Goal: Communication & Community: Answer question/provide support

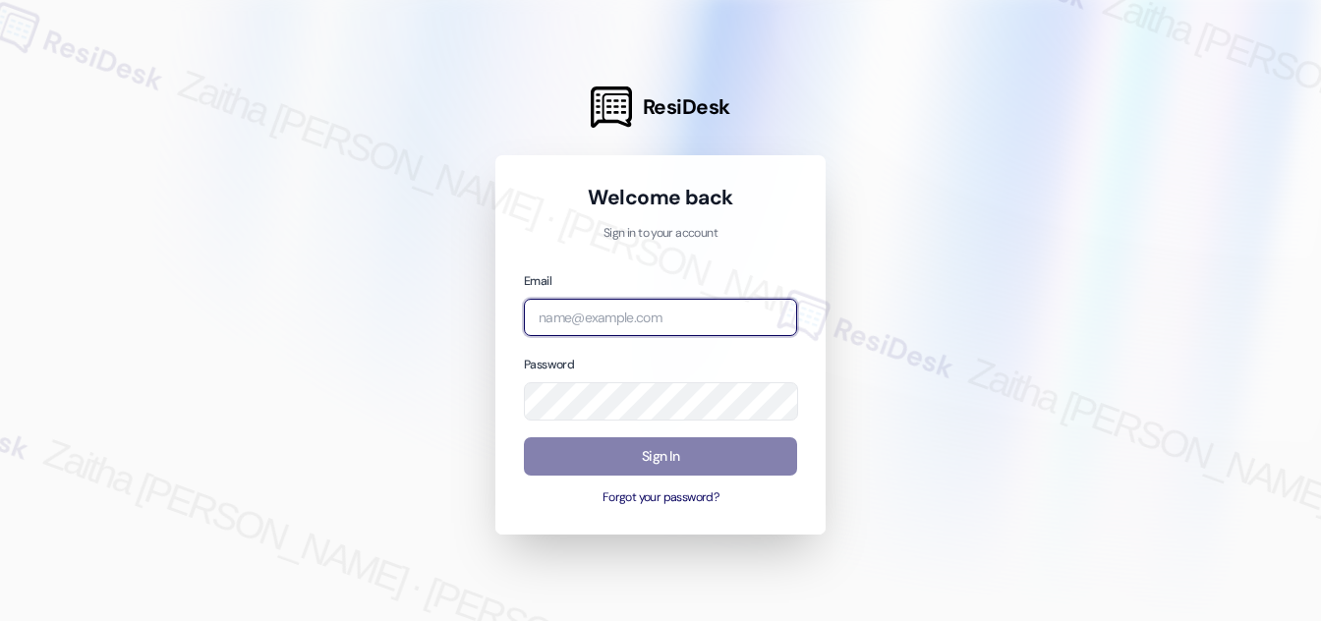
click at [645, 325] on input "email" at bounding box center [660, 318] width 273 height 38
type input "automated-surveys-[MEDICAL_DATA]_formerly_regency-zaitha.mae.[PERSON_NAME]@[MED…"
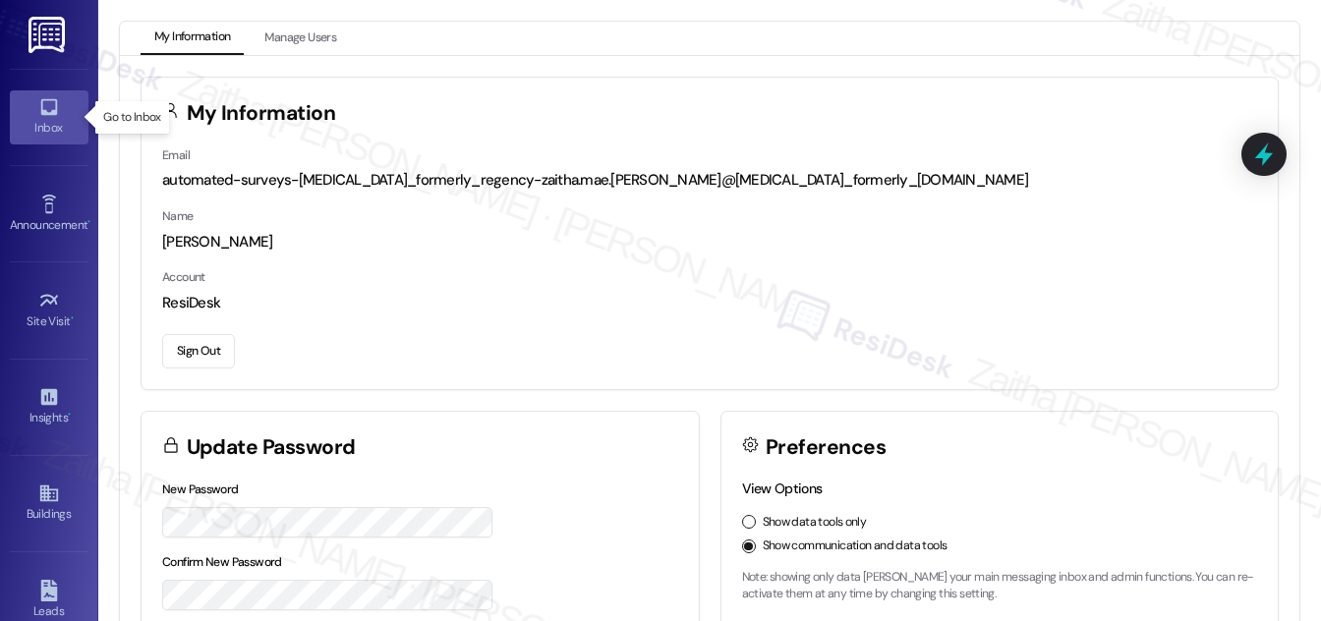
click at [41, 121] on div "Inbox" at bounding box center [49, 128] width 98 height 20
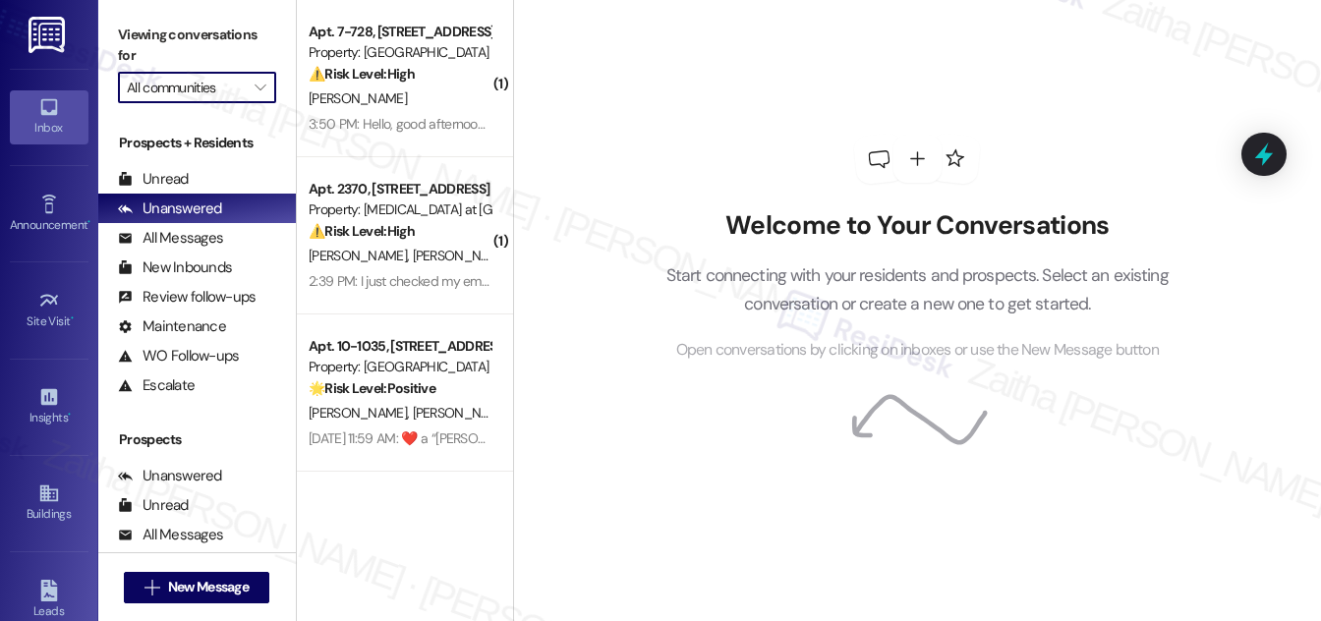
click at [238, 85] on input "All communities" at bounding box center [186, 87] width 118 height 31
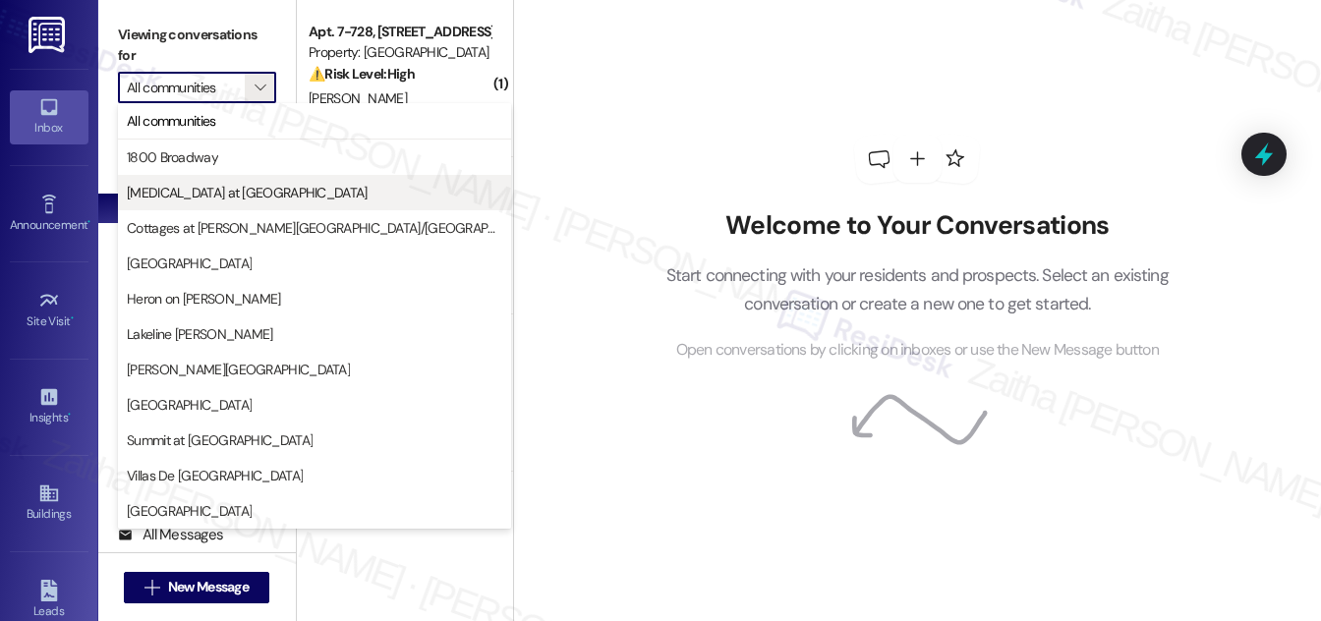
click at [234, 198] on span "[MEDICAL_DATA] at [GEOGRAPHIC_DATA]" at bounding box center [247, 193] width 241 height 20
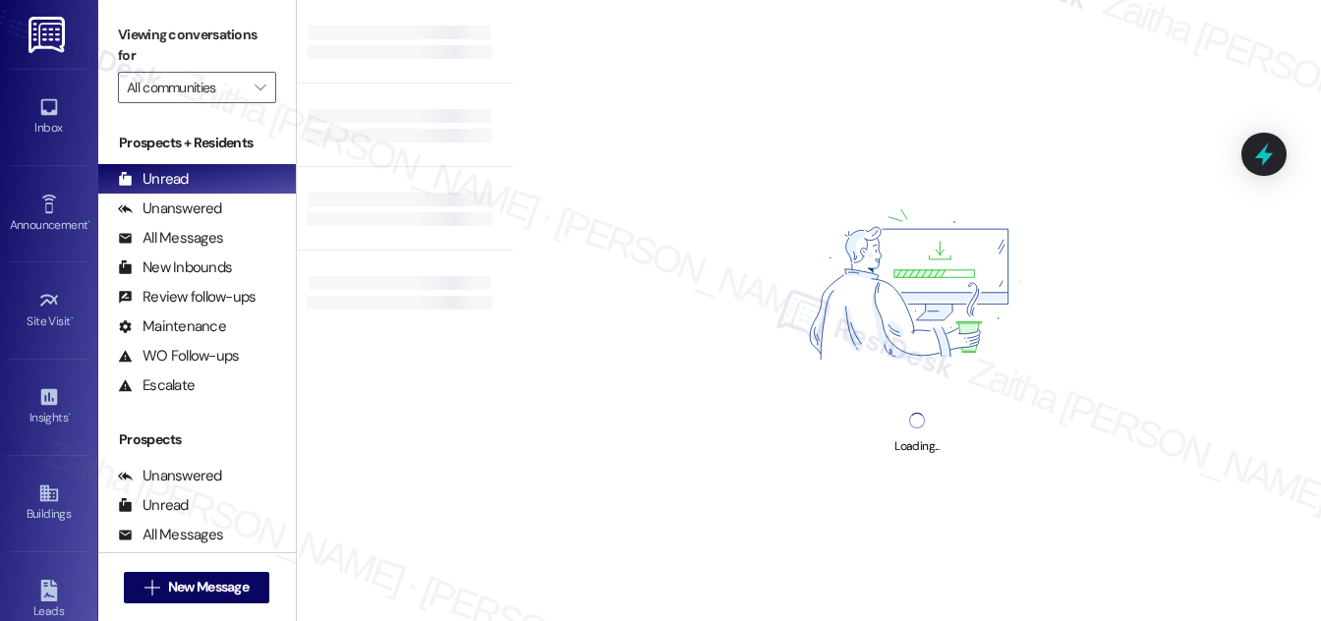
type input "[MEDICAL_DATA] at [GEOGRAPHIC_DATA]"
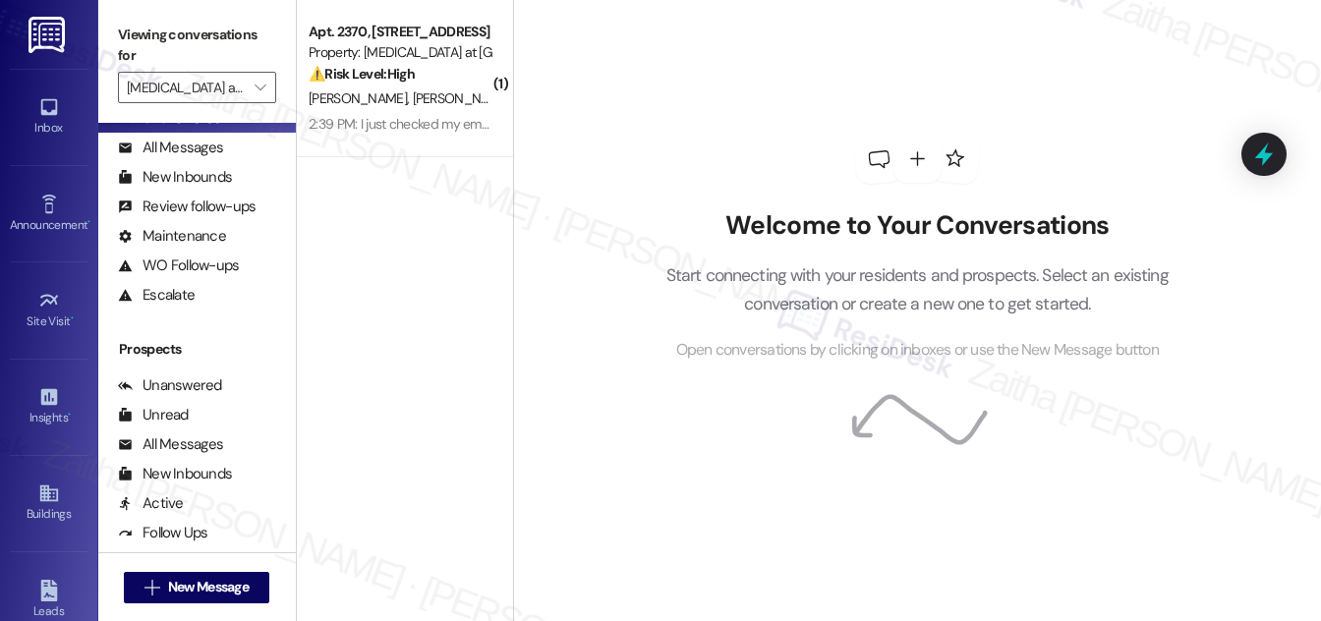
scroll to position [377, 0]
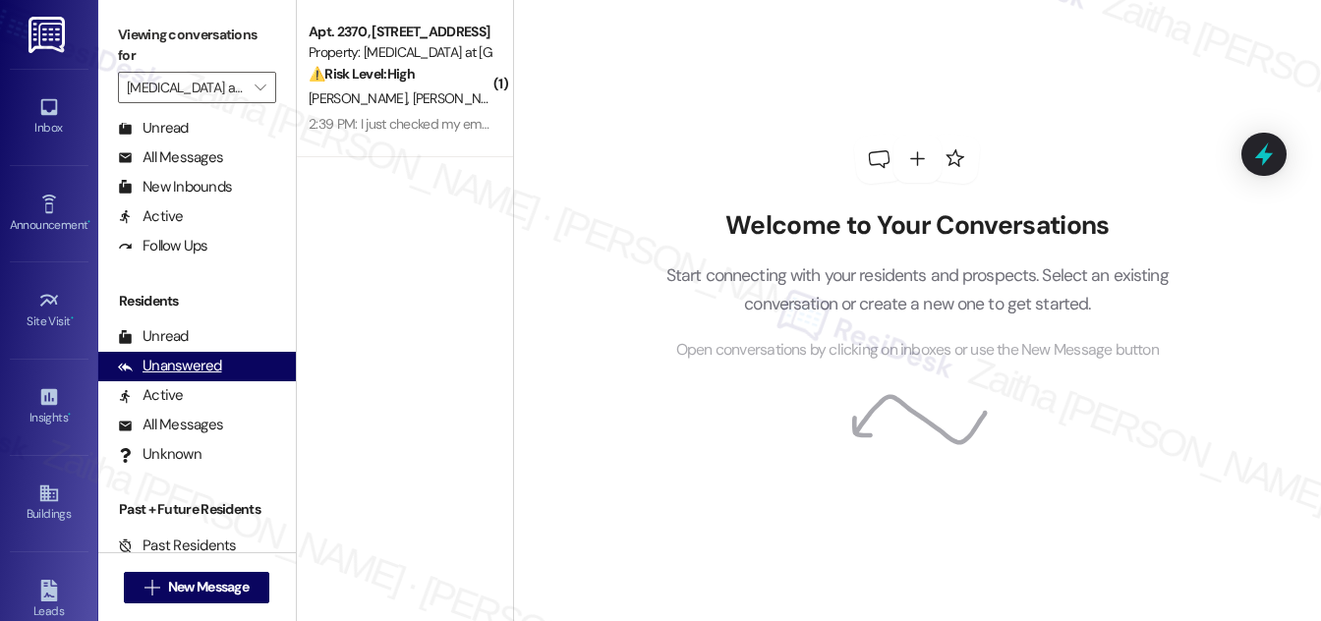
click at [182, 374] on div "Unanswered" at bounding box center [170, 366] width 104 height 21
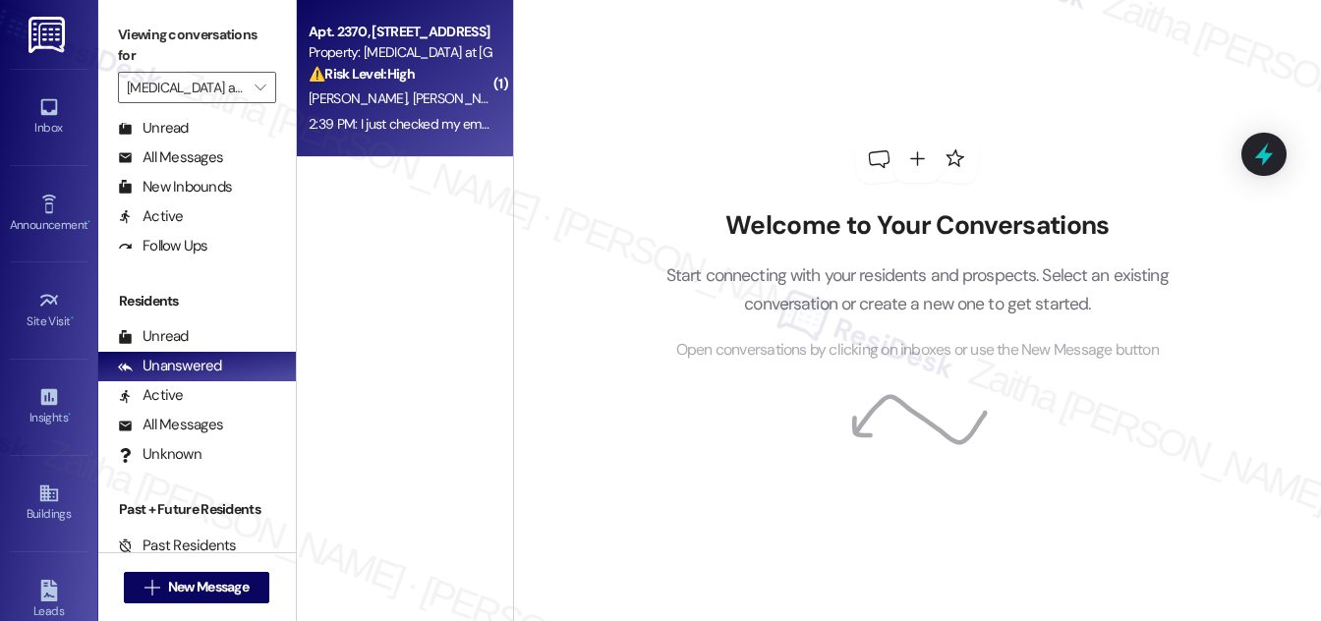
click at [451, 103] on div "[PERSON_NAME] [PERSON_NAME]" at bounding box center [400, 98] width 186 height 25
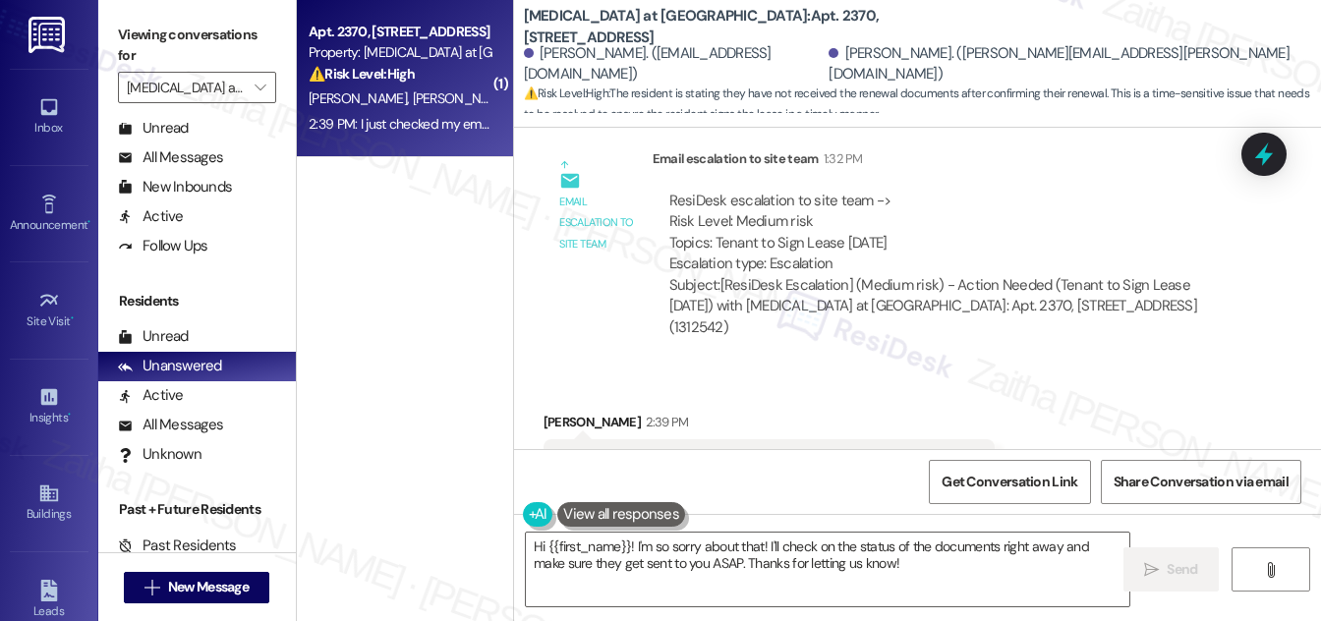
scroll to position [3490, 0]
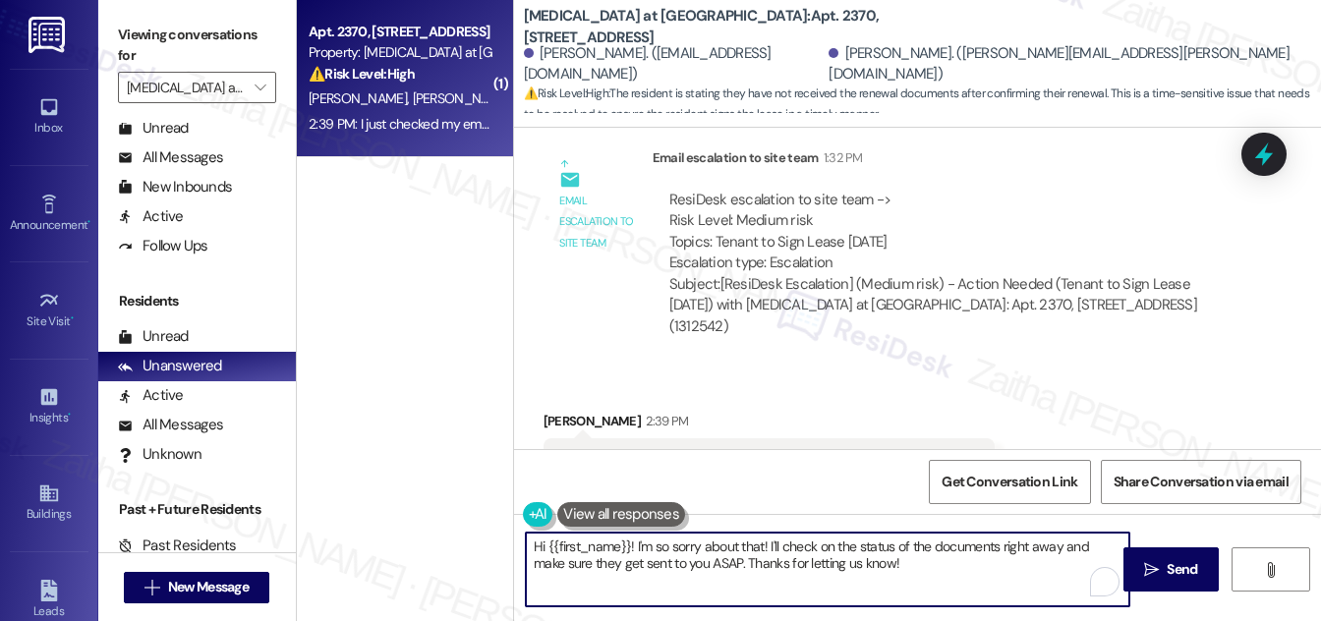
drag, startPoint x: 535, startPoint y: 544, endPoint x: 885, endPoint y: 565, distance: 351.4
click at [885, 565] on textarea "Hi {{first_name}}! I'm so sorry about that! I'll check on the status of the doc…" at bounding box center [827, 570] width 603 height 74
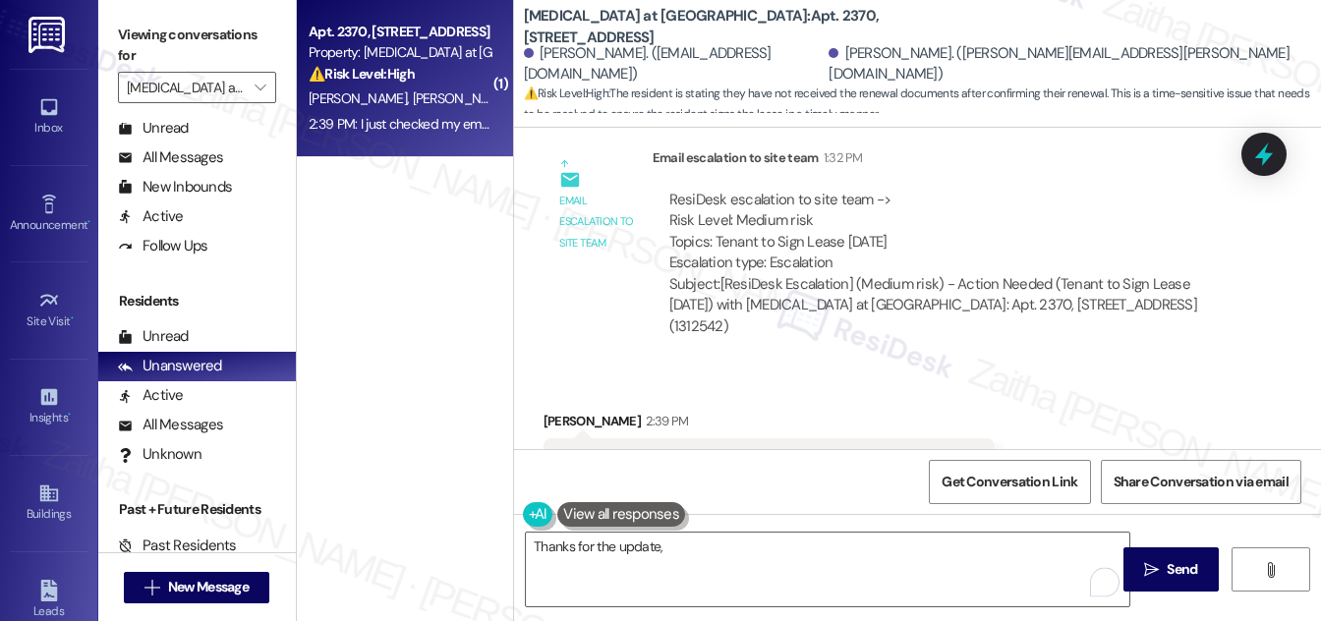
click at [553, 411] on div "[PERSON_NAME] 2:39 PM" at bounding box center [769, 425] width 452 height 28
copy div "[PERSON_NAME]"
click at [687, 578] on textarea "Thanks for the update," at bounding box center [827, 570] width 603 height 74
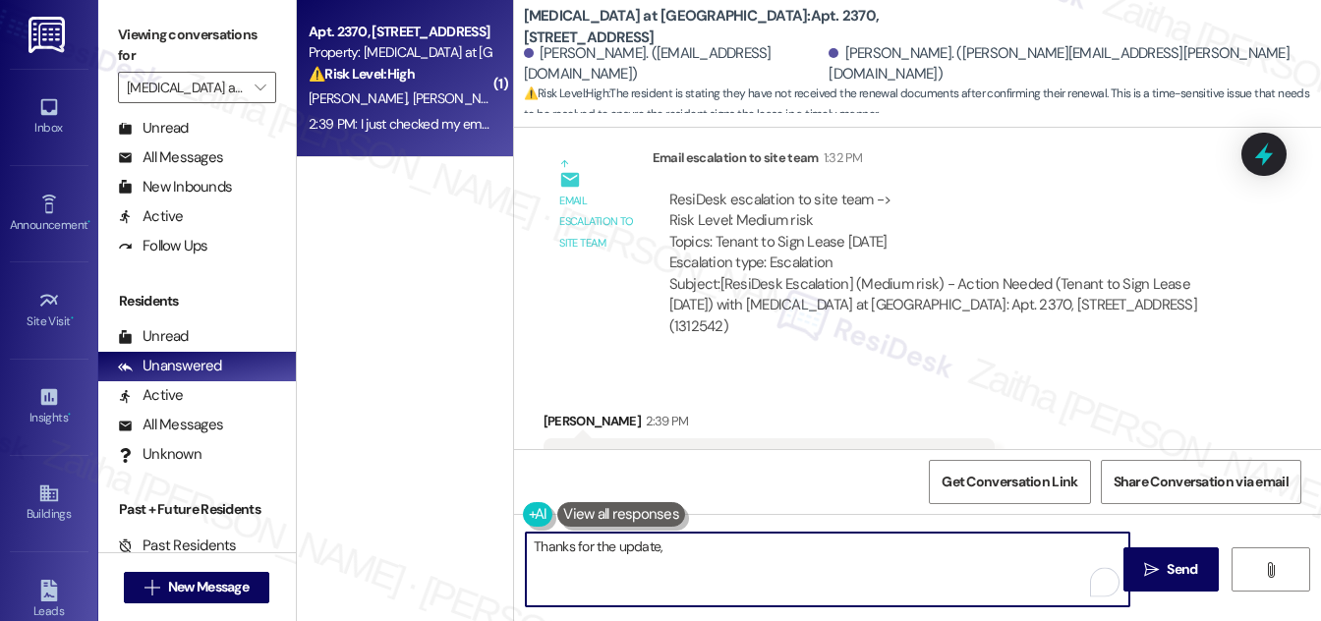
paste textarea "[PERSON_NAME]"
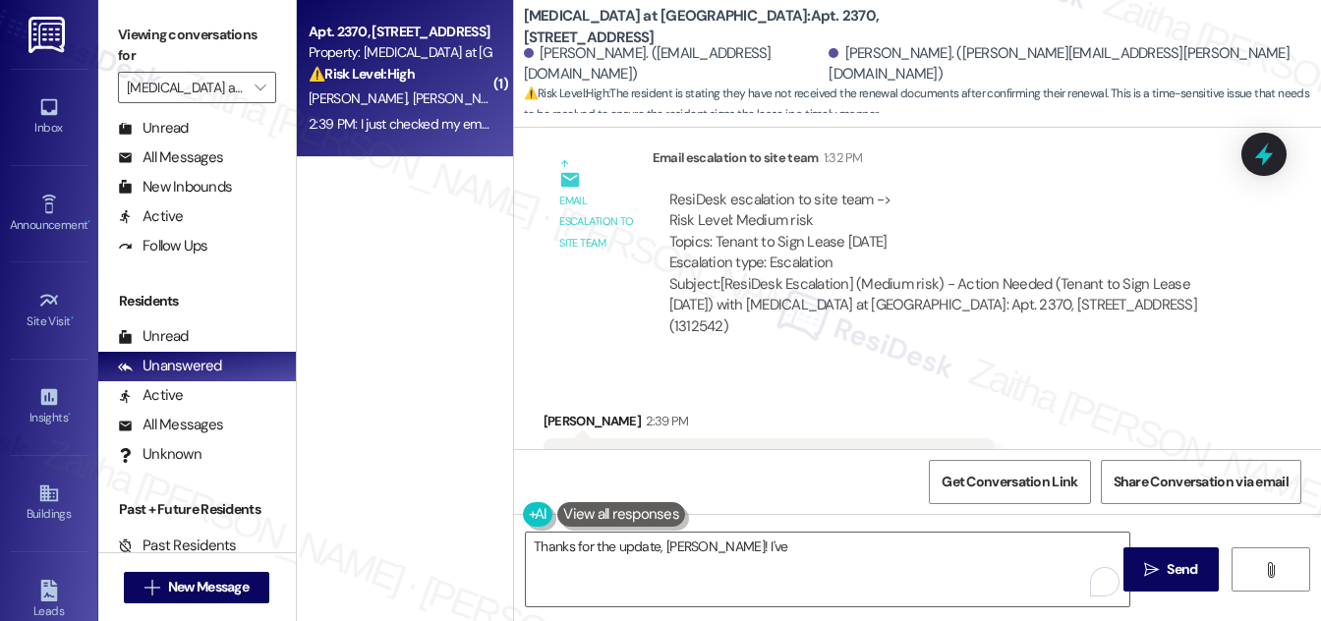
drag, startPoint x: 570, startPoint y: 377, endPoint x: 951, endPoint y: 389, distance: 381.4
click at [951, 438] on div "I just checked my email and haven't received any documents yet Tags and notes" at bounding box center [769, 463] width 452 height 50
copy div "I just checked my email and haven't received any documents yet"
click at [910, 367] on div "Received via SMS [PERSON_NAME] 2:39 PM I just checked my email and haven't rece…" at bounding box center [917, 450] width 807 height 166
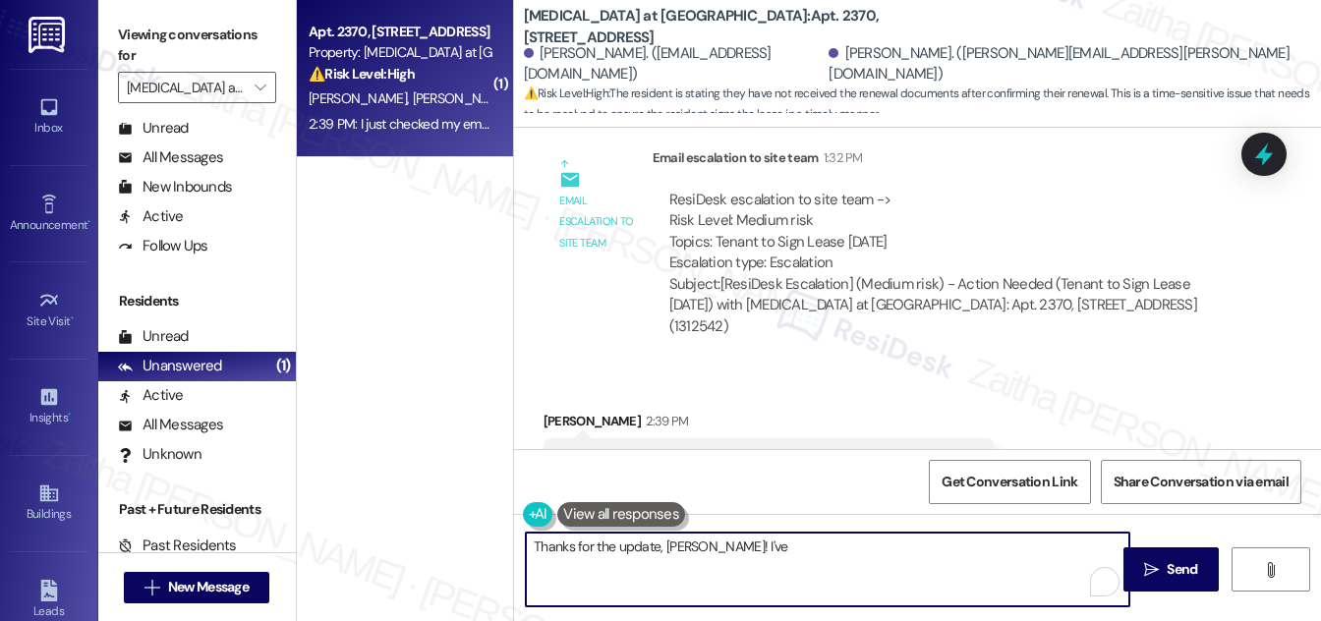
click at [737, 542] on textarea "Thanks for the update, [PERSON_NAME]! I've" at bounding box center [827, 570] width 603 height 74
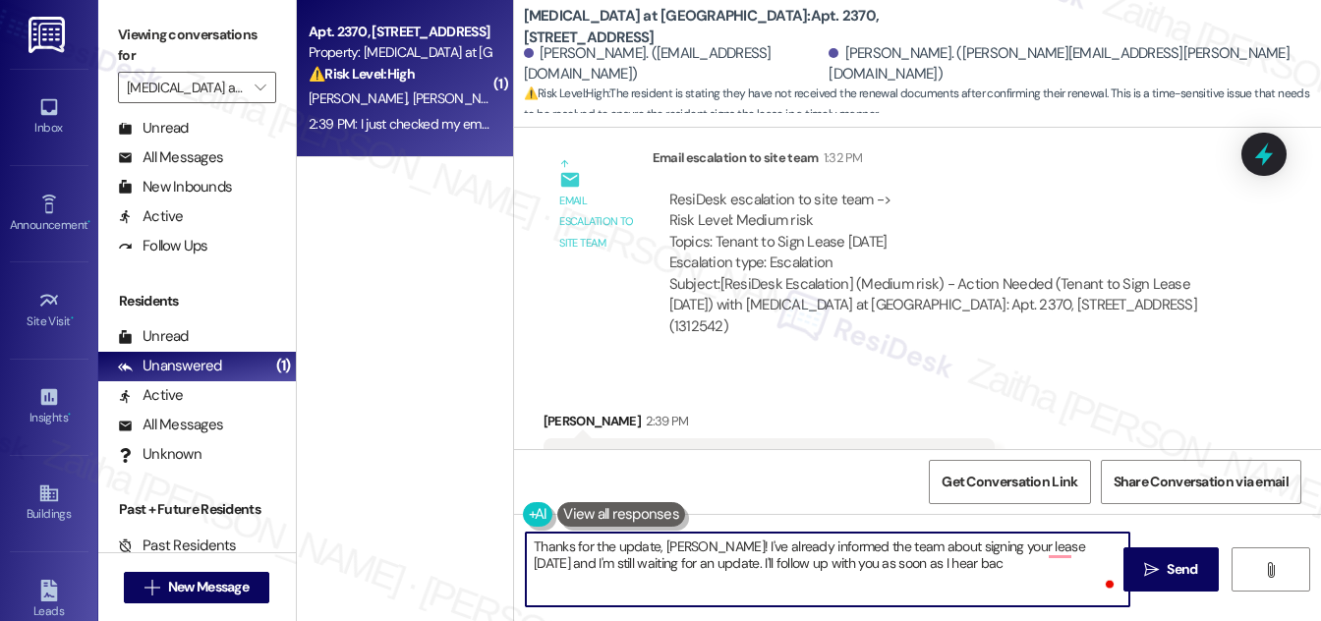
type textarea "Thanks for the update, [PERSON_NAME]! I've already informed the team about sign…"
drag, startPoint x: 922, startPoint y: 572, endPoint x: 532, endPoint y: 549, distance: 390.7
click at [532, 549] on textarea "Thanks for the update, [PERSON_NAME]! I've already informed the team about sign…" at bounding box center [827, 570] width 603 height 74
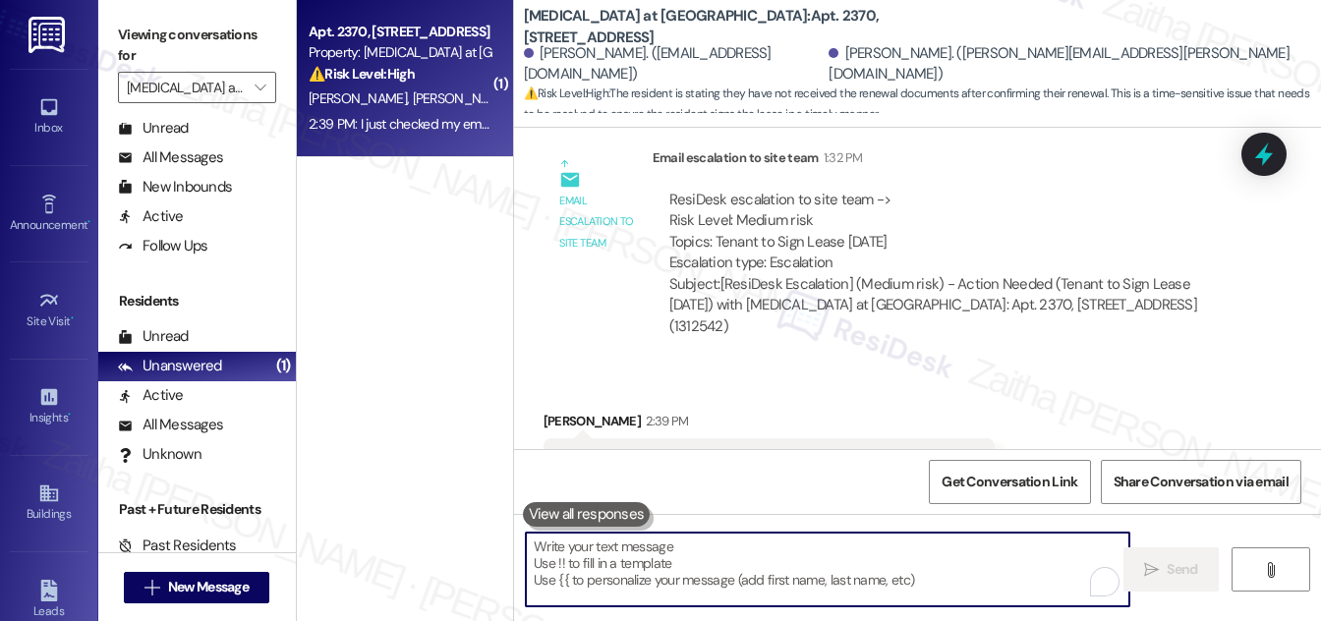
click at [681, 548] on textarea "To enrich screen reader interactions, please activate Accessibility in Grammarl…" at bounding box center [827, 570] width 603 height 74
paste textarea "Thanks for the update, [PERSON_NAME]! I’ve already informed the team about you …"
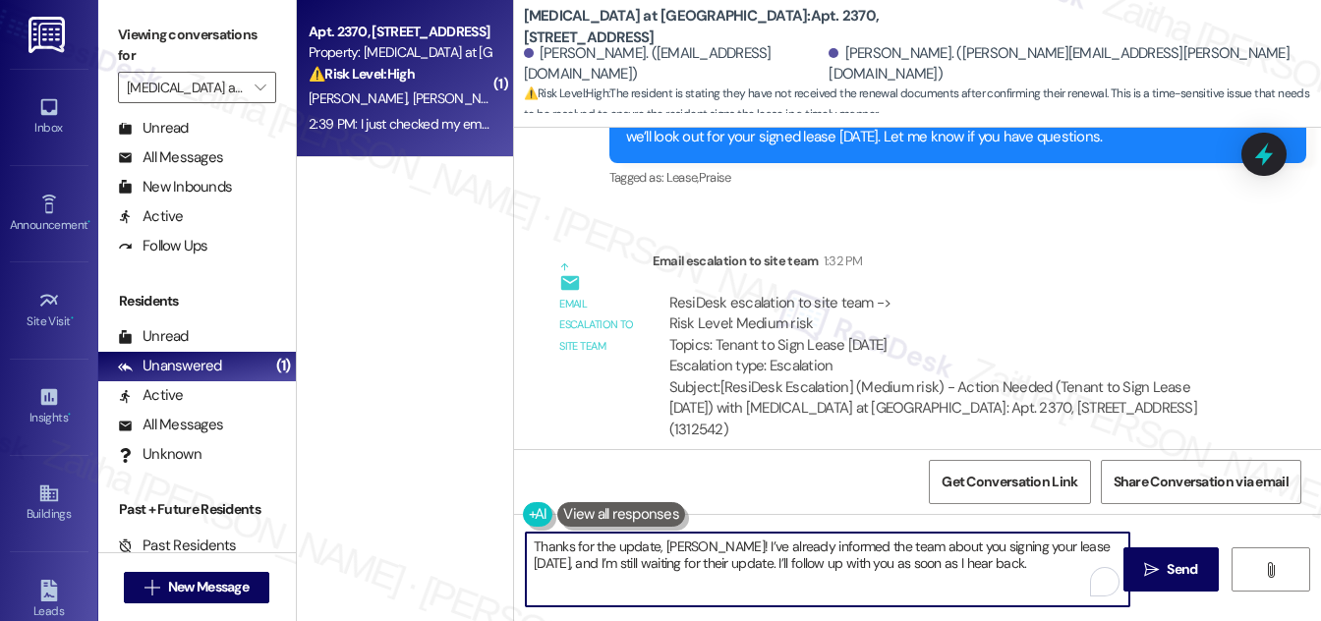
scroll to position [3401, 0]
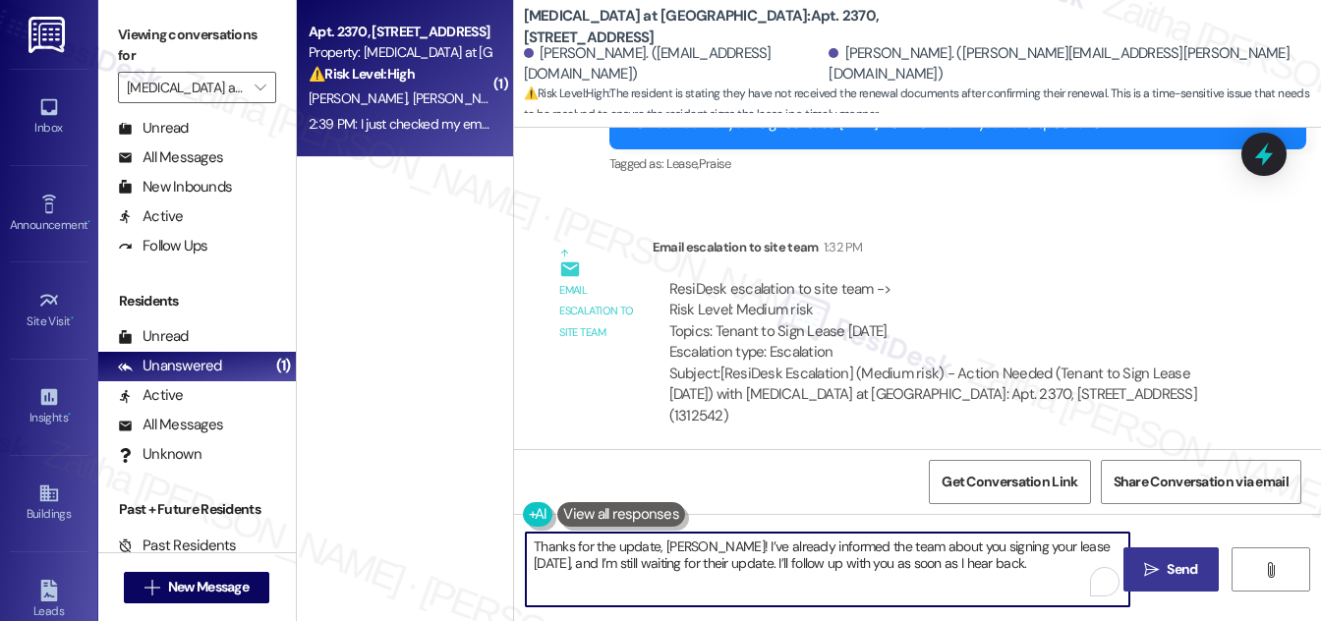
type textarea "Thanks for the update, [PERSON_NAME]! I’ve already informed the team about you …"
click at [1195, 571] on span "Send" at bounding box center [1181, 569] width 30 height 21
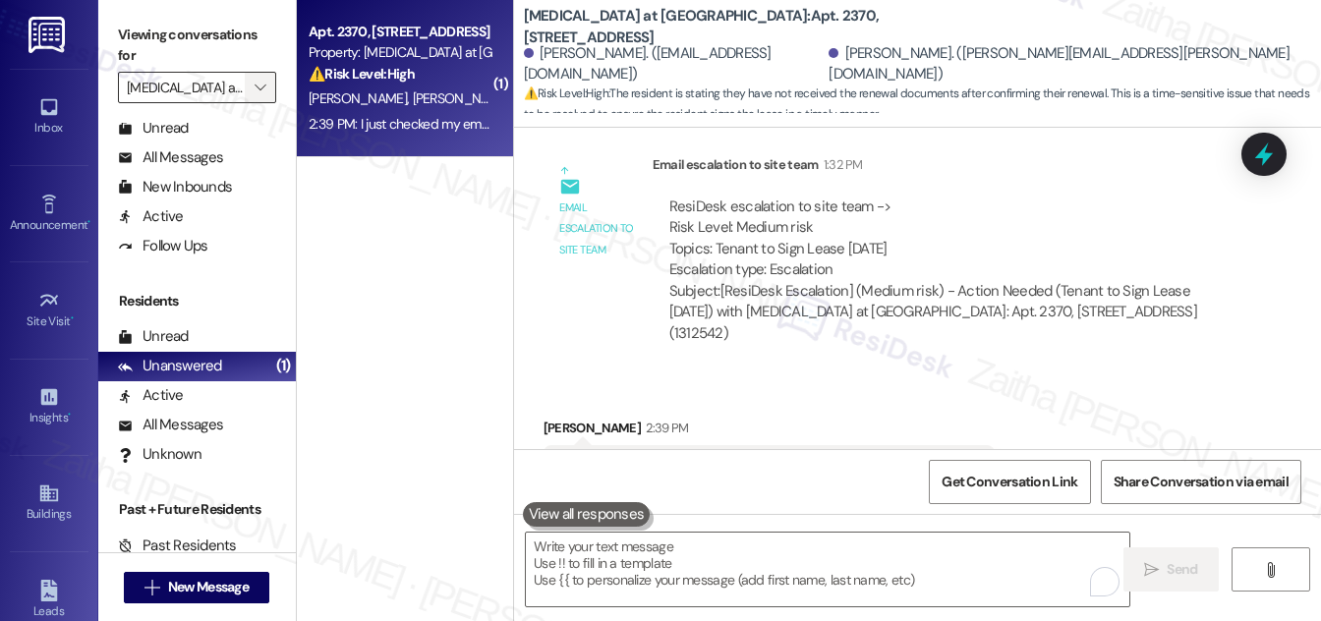
scroll to position [3490, 0]
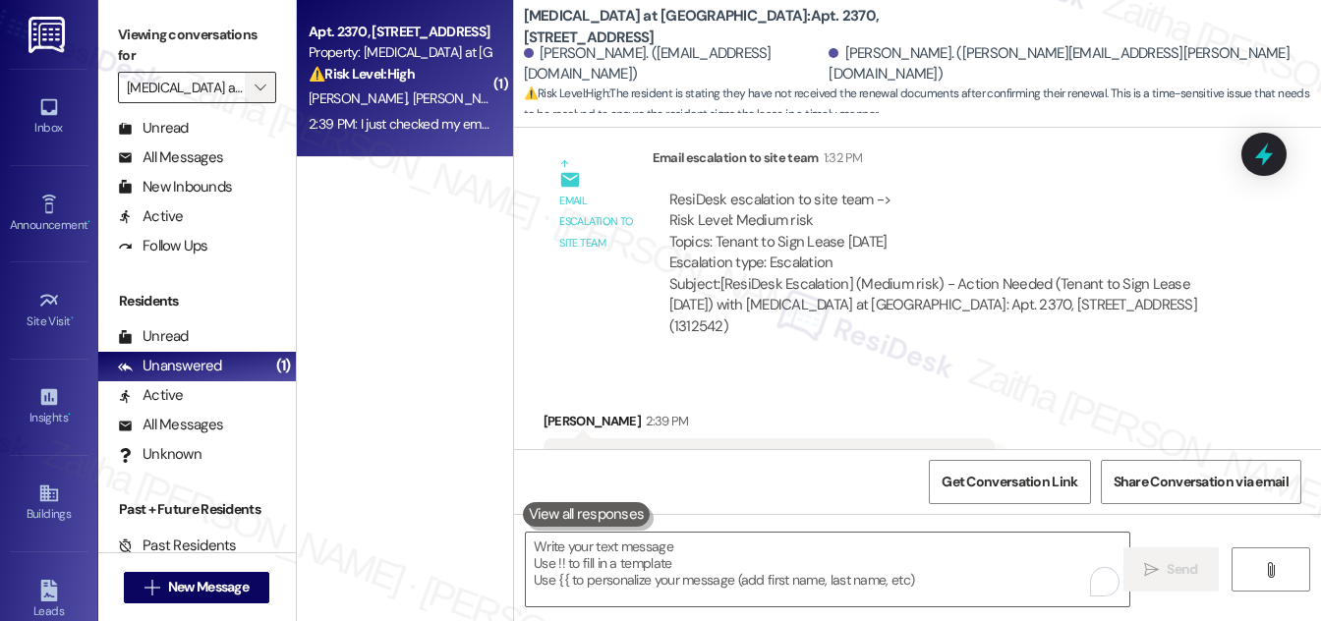
click at [246, 85] on button "" at bounding box center [260, 87] width 31 height 31
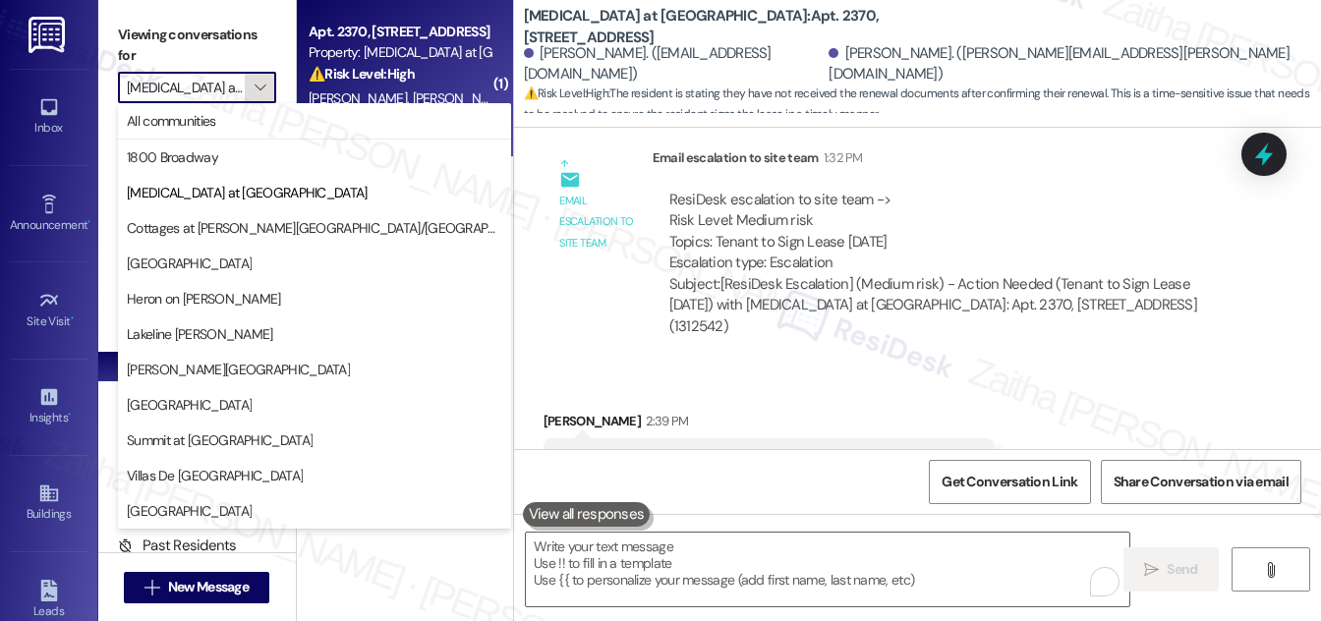
scroll to position [0, 12]
click at [201, 123] on span "All communities" at bounding box center [171, 121] width 89 height 20
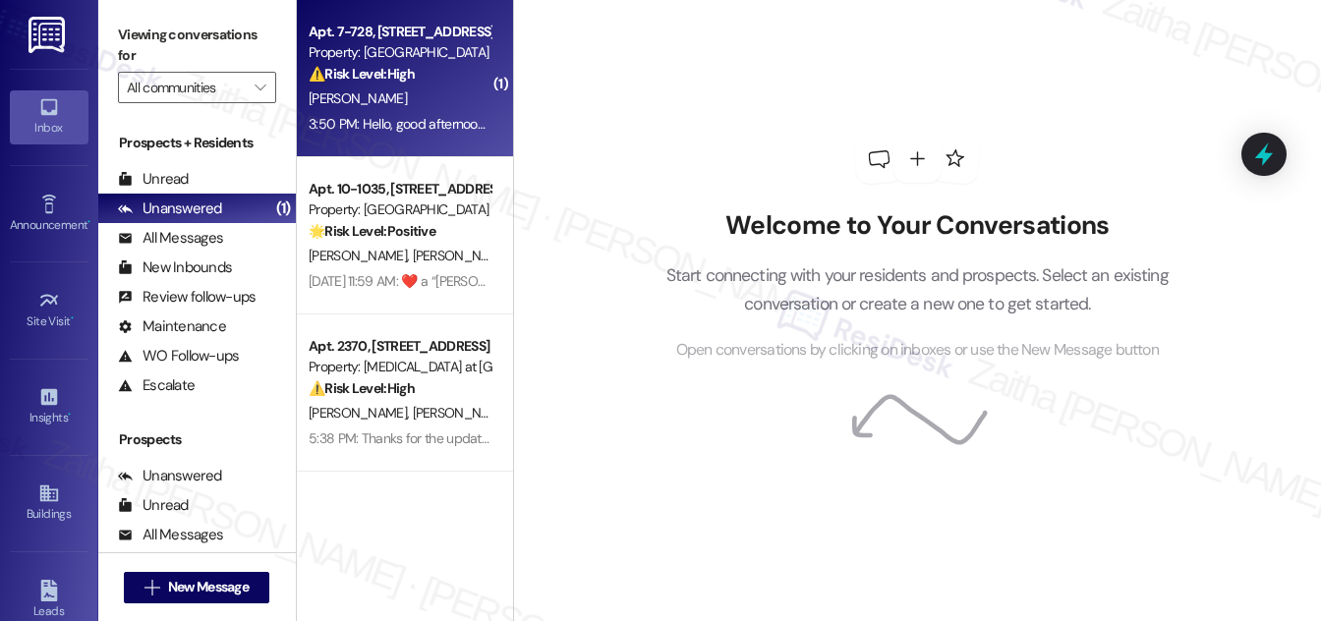
click at [451, 70] on div "⚠️ Risk Level: High The resident is requesting to pay rent late due to a refund…" at bounding box center [400, 74] width 182 height 21
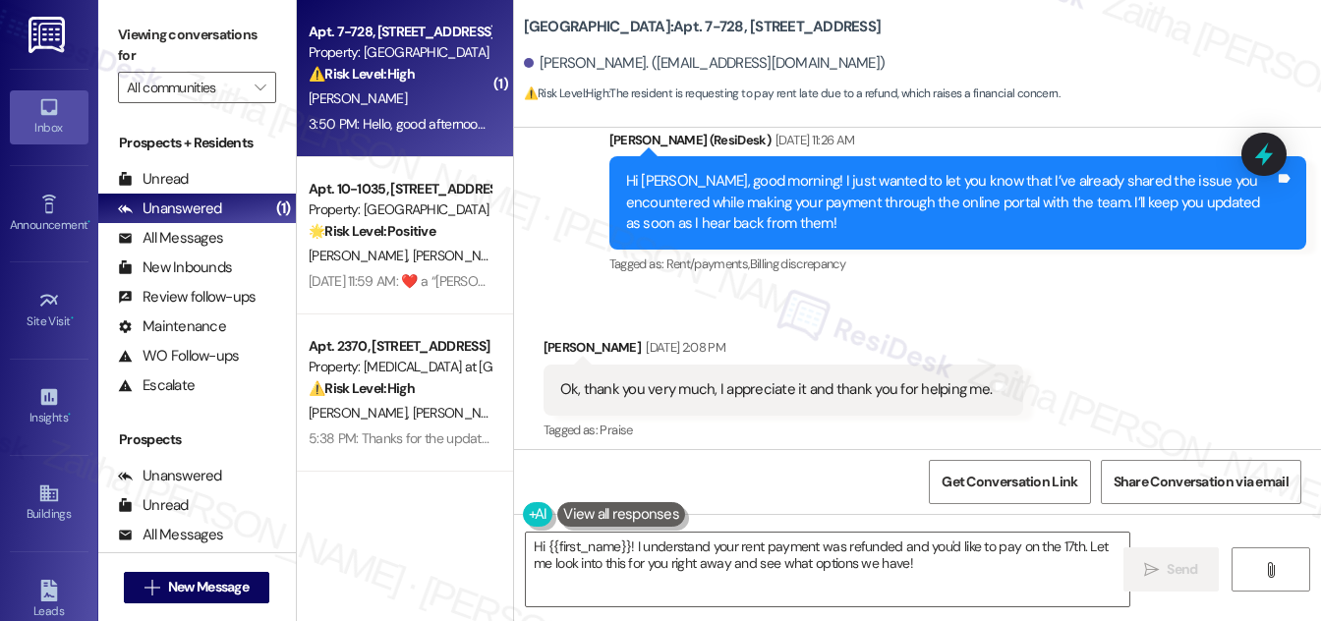
scroll to position [24307, 0]
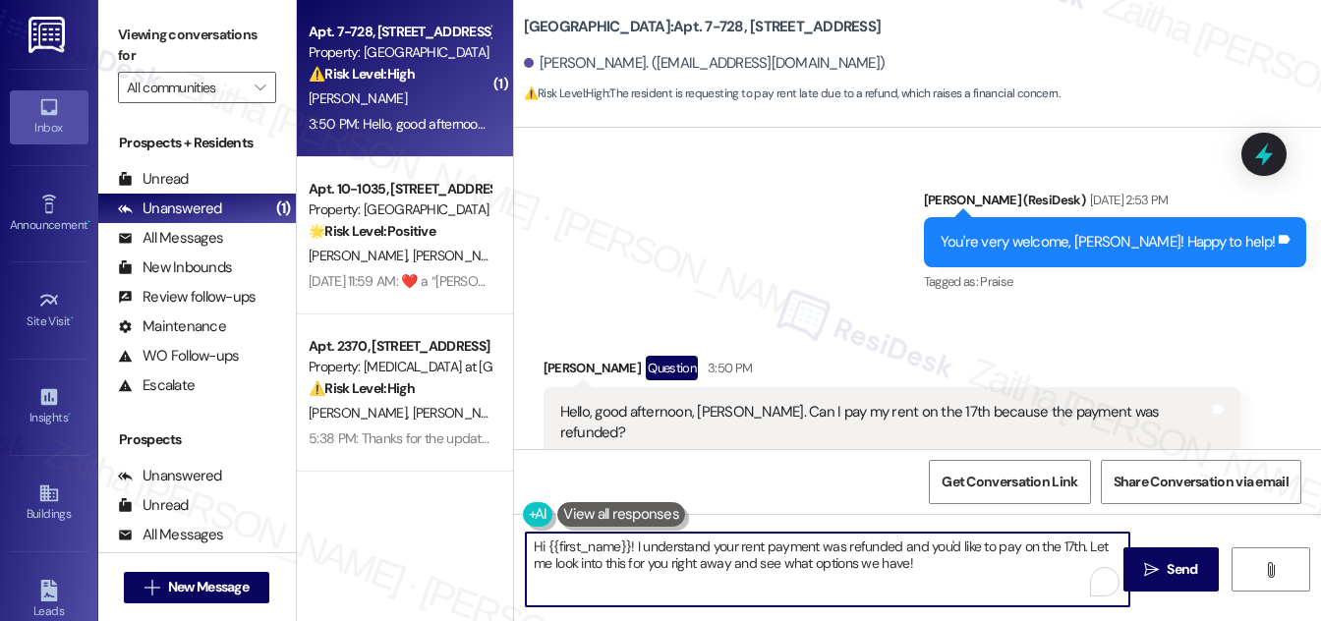
click at [628, 540] on textarea "Hi {{first_name}}! I understand your rent payment was refunded and you'd like t…" at bounding box center [827, 570] width 603 height 74
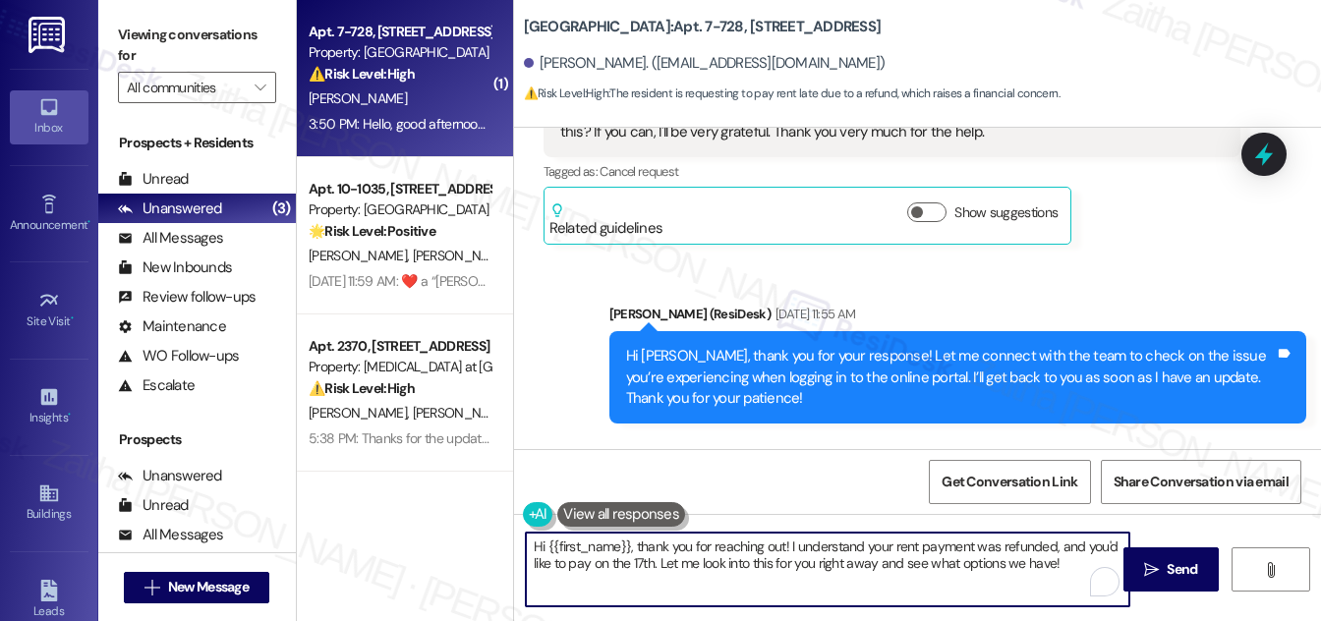
scroll to position [23145, 0]
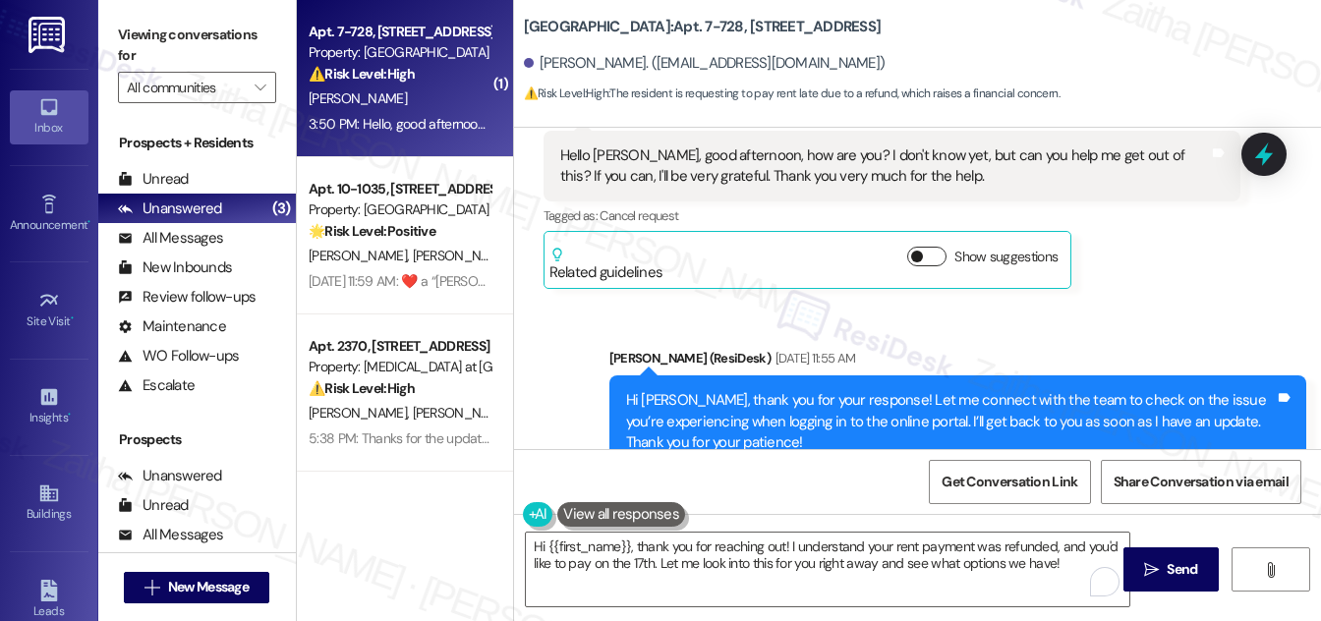
click at [939, 247] on button "Show suggestions" at bounding box center [926, 257] width 39 height 20
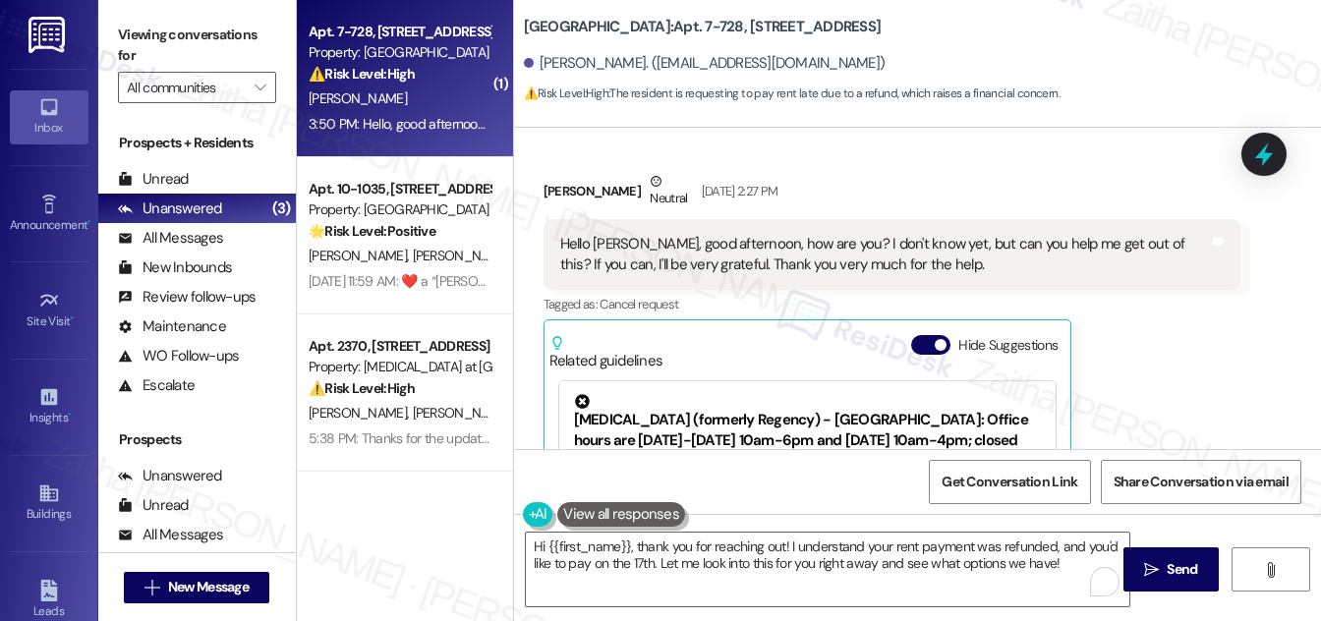
scroll to position [23056, 0]
click at [914, 336] on button "Hide Suggestions" at bounding box center [930, 346] width 39 height 20
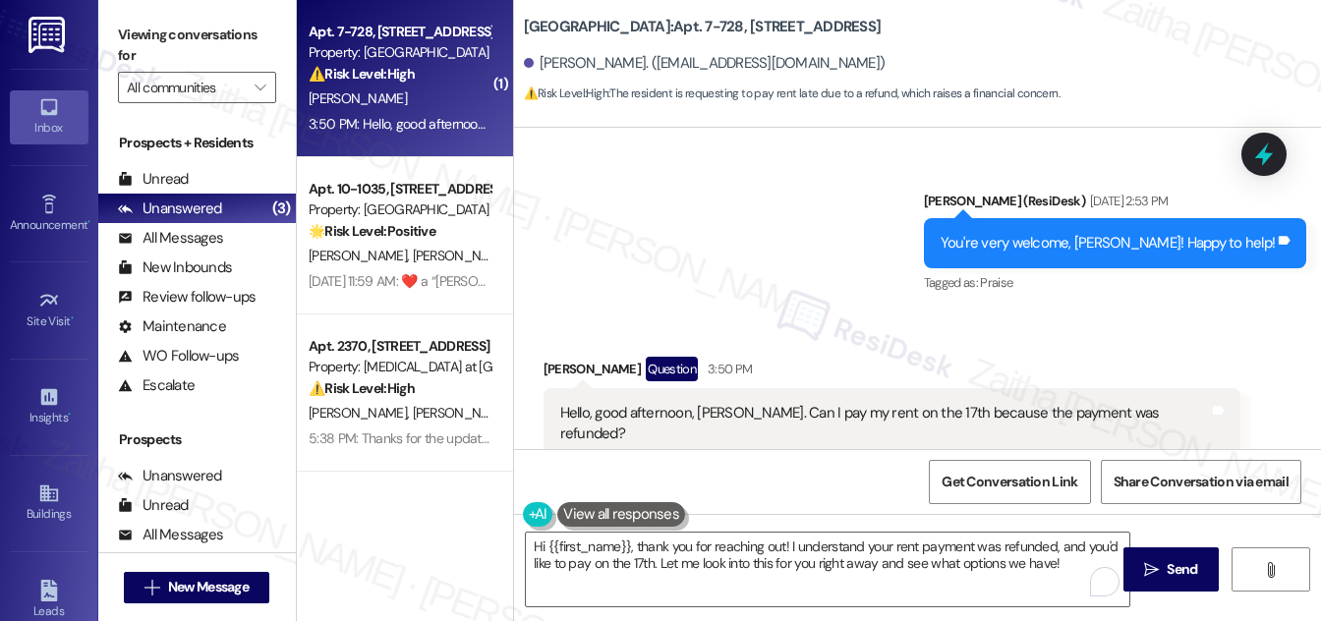
scroll to position [24307, 0]
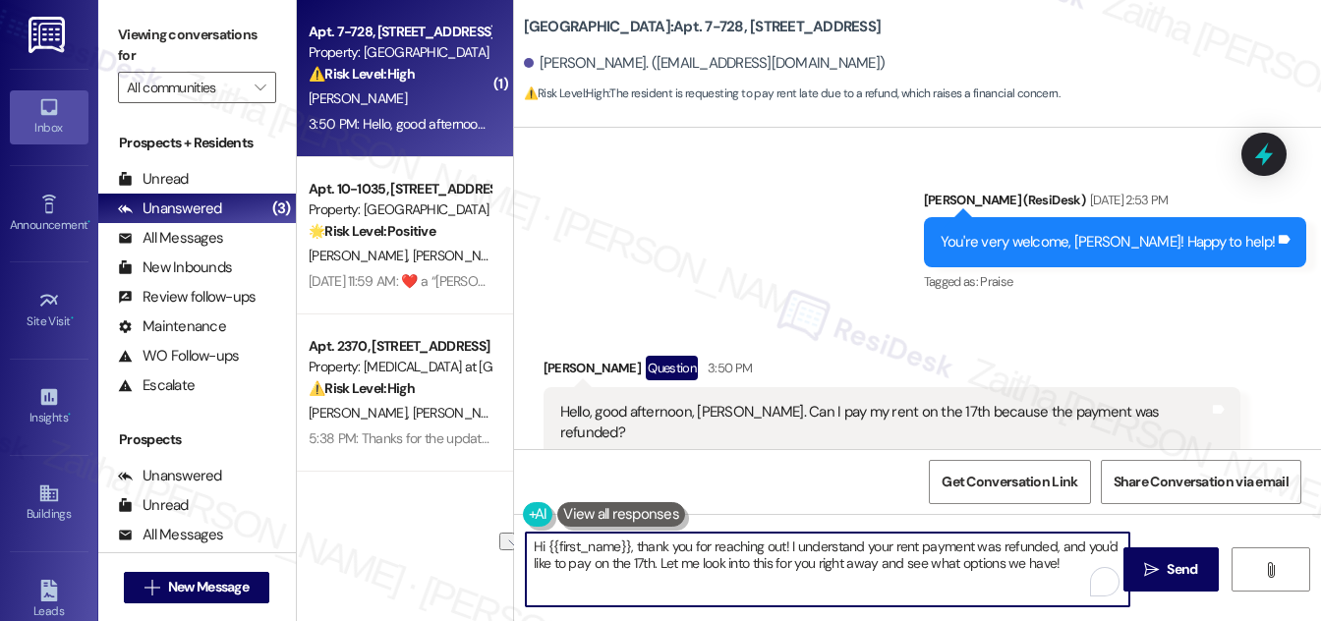
drag, startPoint x: 873, startPoint y: 563, endPoint x: 822, endPoint y: 559, distance: 50.3
click at [822, 559] on textarea "Hi {{first_name}}, thank you for reaching out! I understand your rent payment w…" at bounding box center [827, 570] width 603 height 74
type textarea "Hi {{first_name}}, thank you for reaching out! I understand your rent payment w…"
click at [1144, 565] on icon "" at bounding box center [1151, 570] width 15 height 16
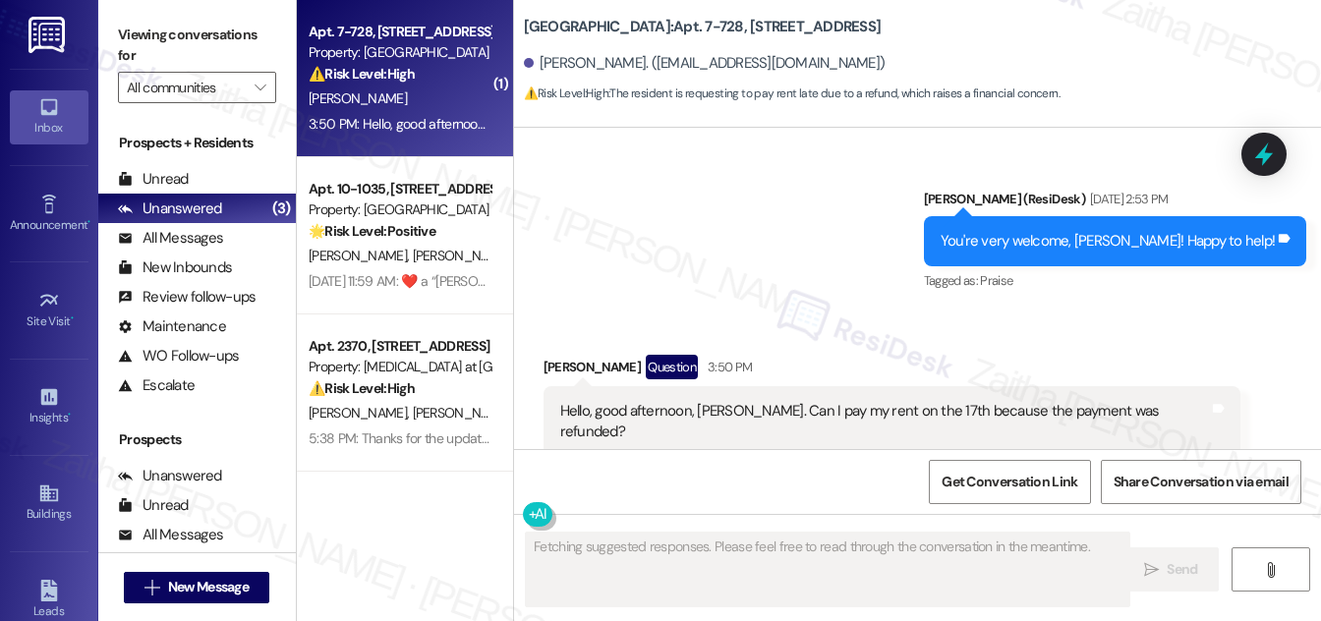
scroll to position [24465, 0]
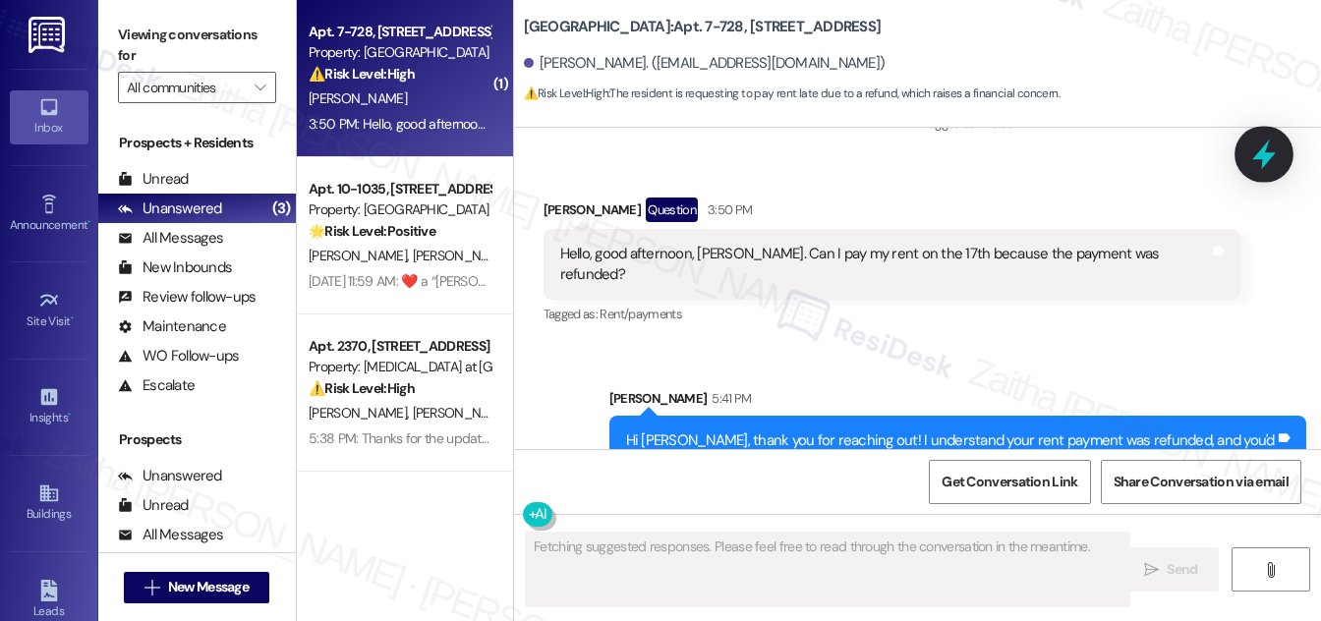
click at [1256, 150] on icon at bounding box center [1263, 154] width 33 height 33
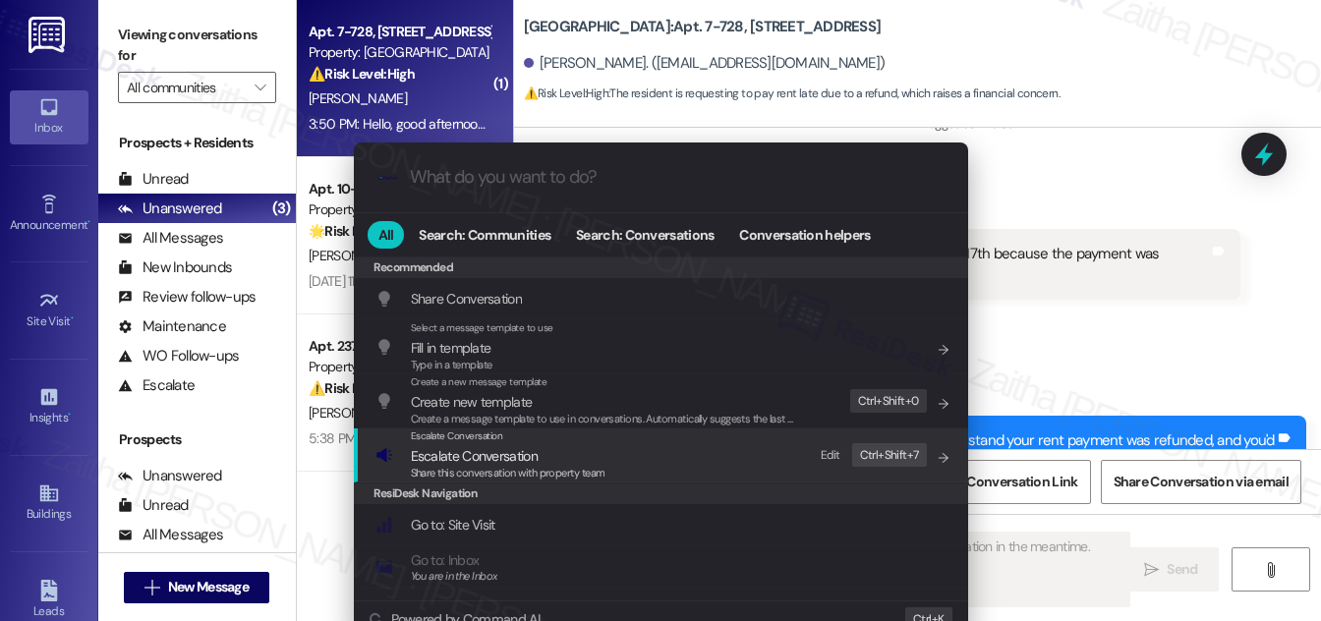
click at [503, 457] on span "Escalate Conversation" at bounding box center [474, 456] width 127 height 18
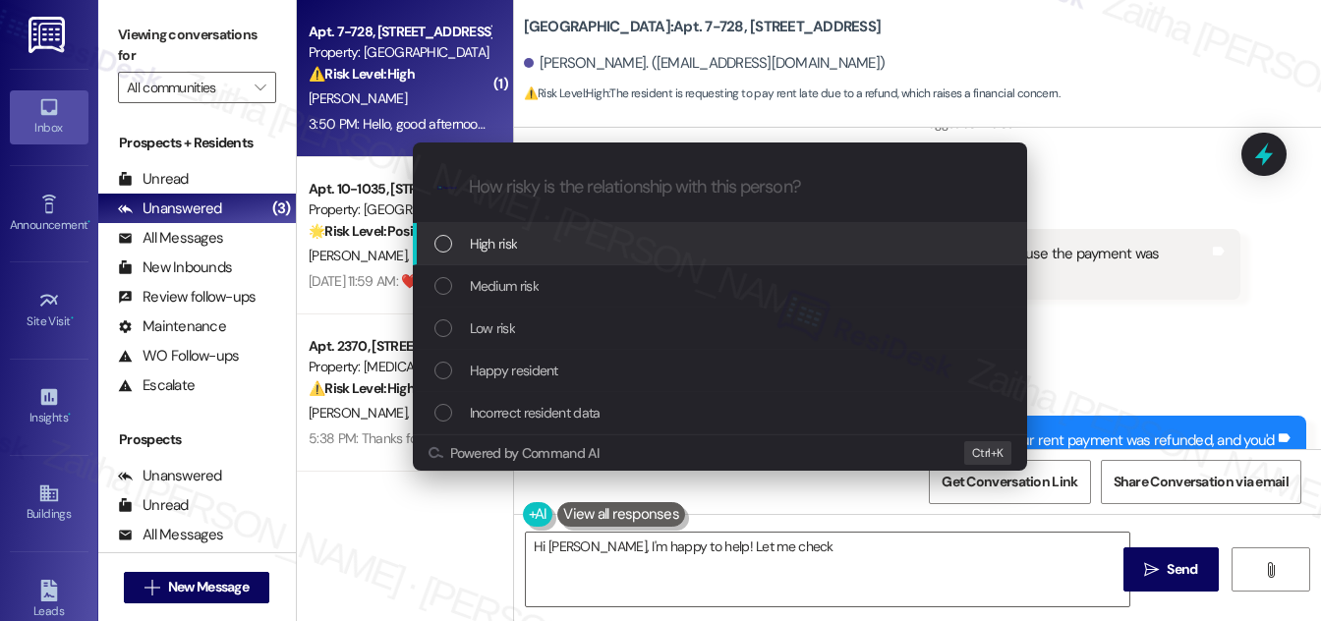
click at [565, 283] on div "Medium risk" at bounding box center [721, 286] width 575 height 22
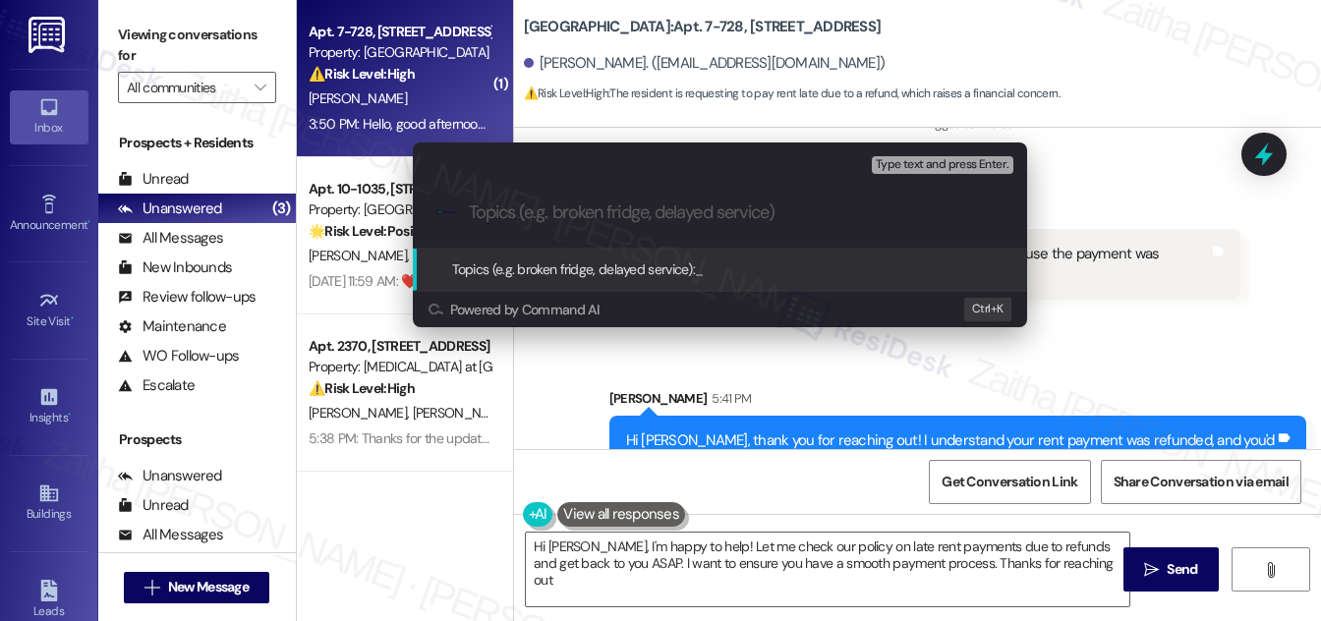
type textarea "Hi [PERSON_NAME], I'm happy to help! Let me check our policy on late rent payme…"
type input "Payment Concern"
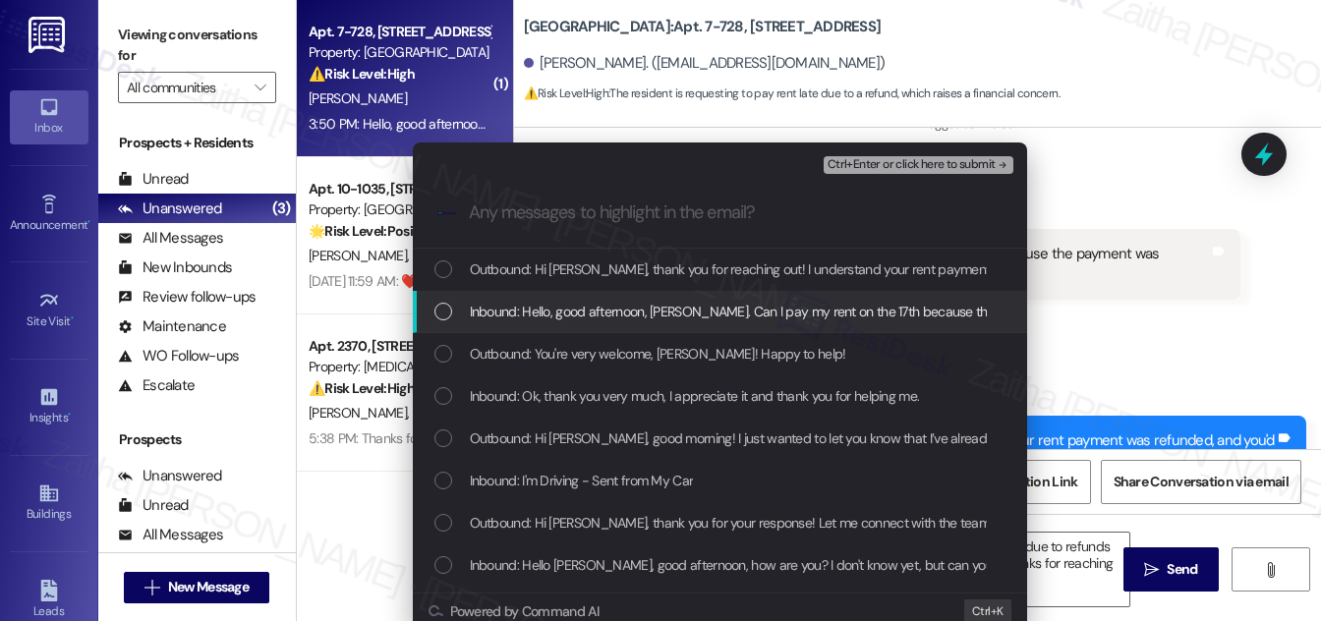
click at [434, 320] on div "Inbound: Hello, good afternoon, [PERSON_NAME]. Can I pay my rent on the 17th be…" at bounding box center [721, 312] width 575 height 22
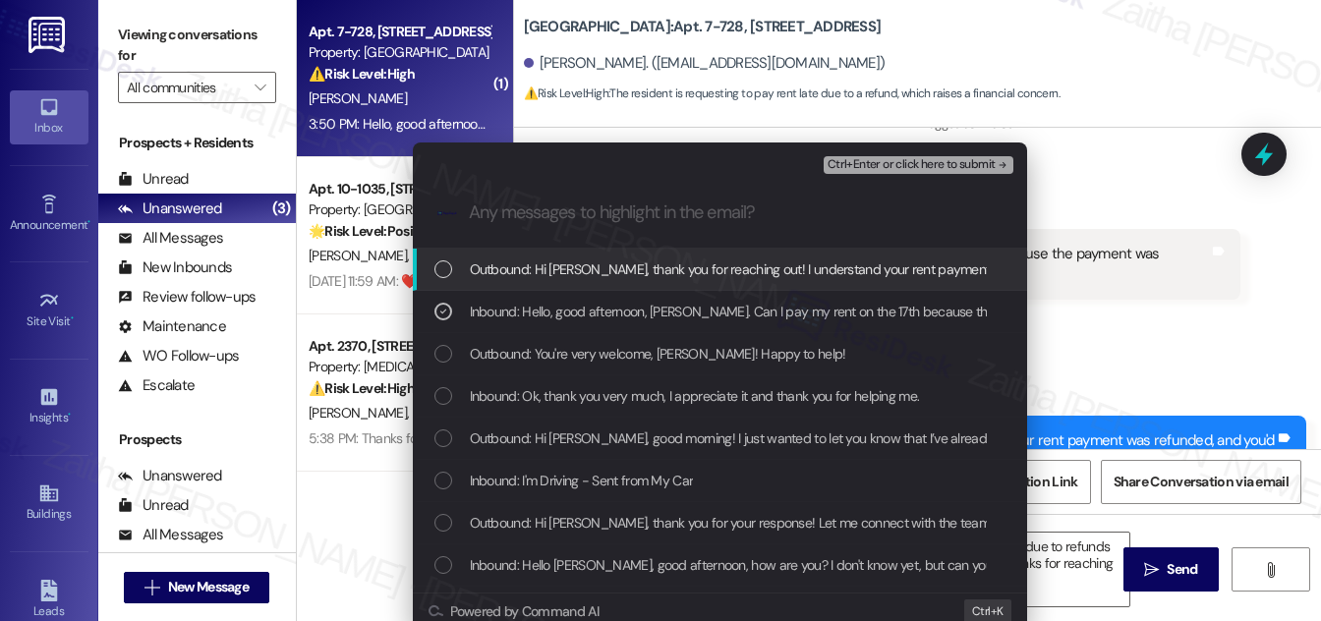
click at [932, 163] on span "Ctrl+Enter or click here to submit" at bounding box center [911, 165] width 168 height 14
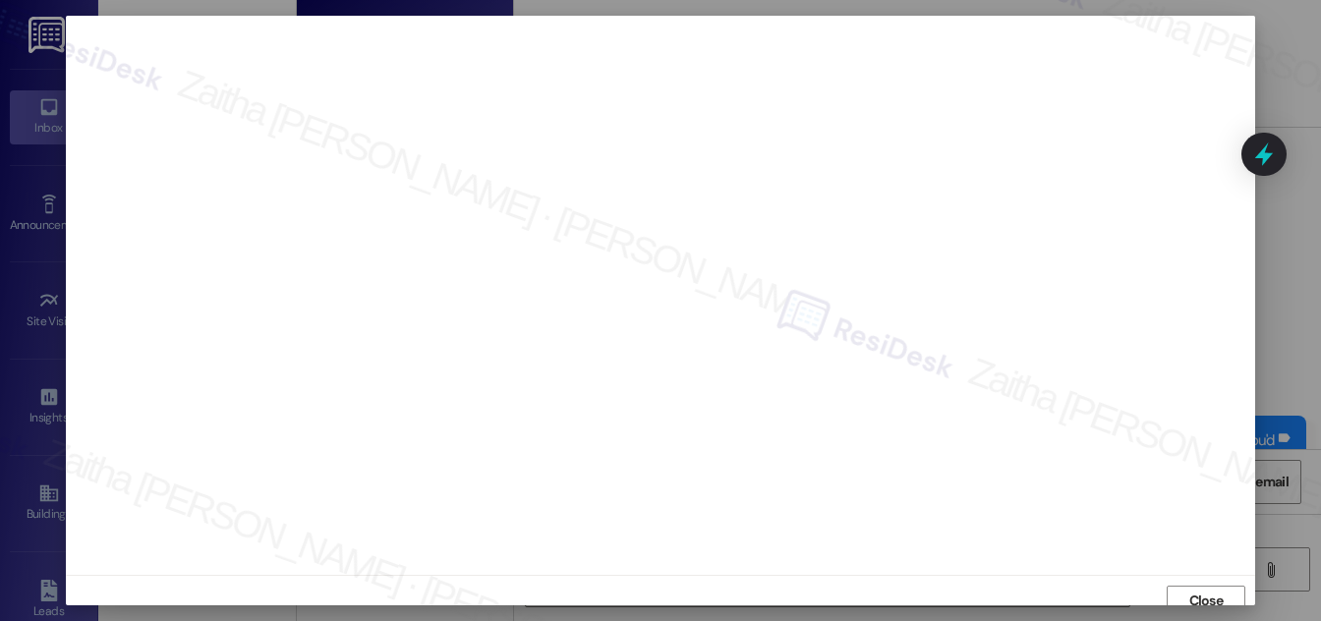
scroll to position [11, 0]
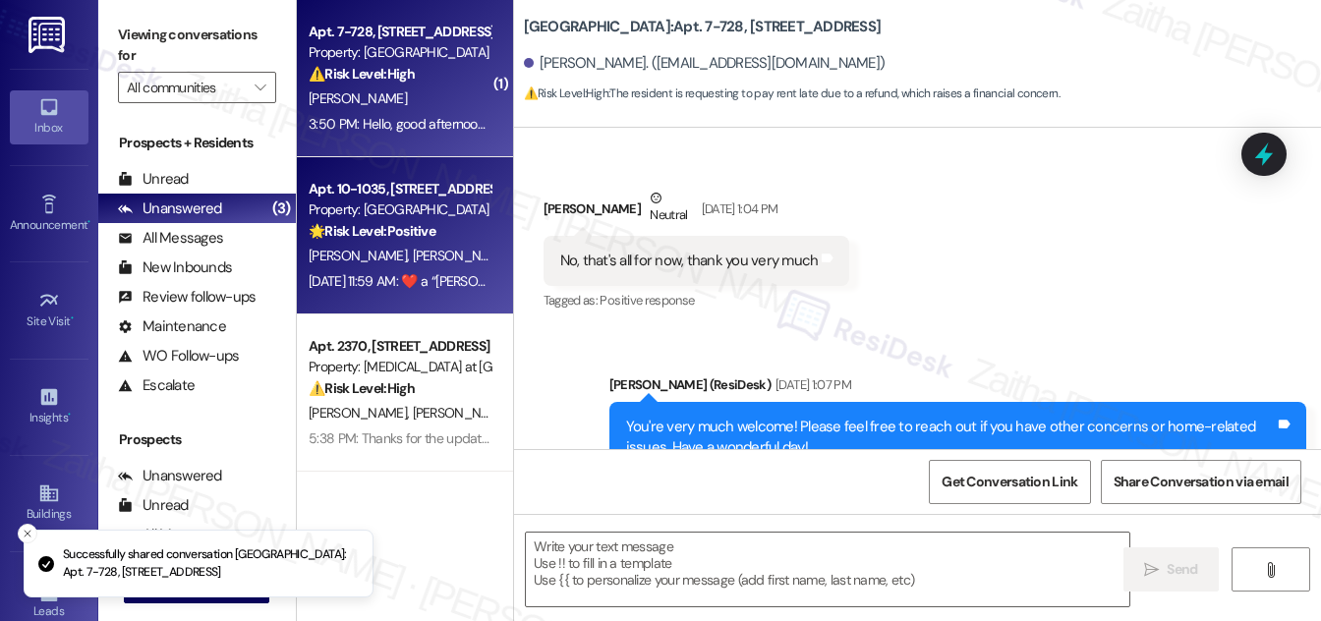
type textarea "Fetching suggested responses. Please feel free to read through the conversation…"
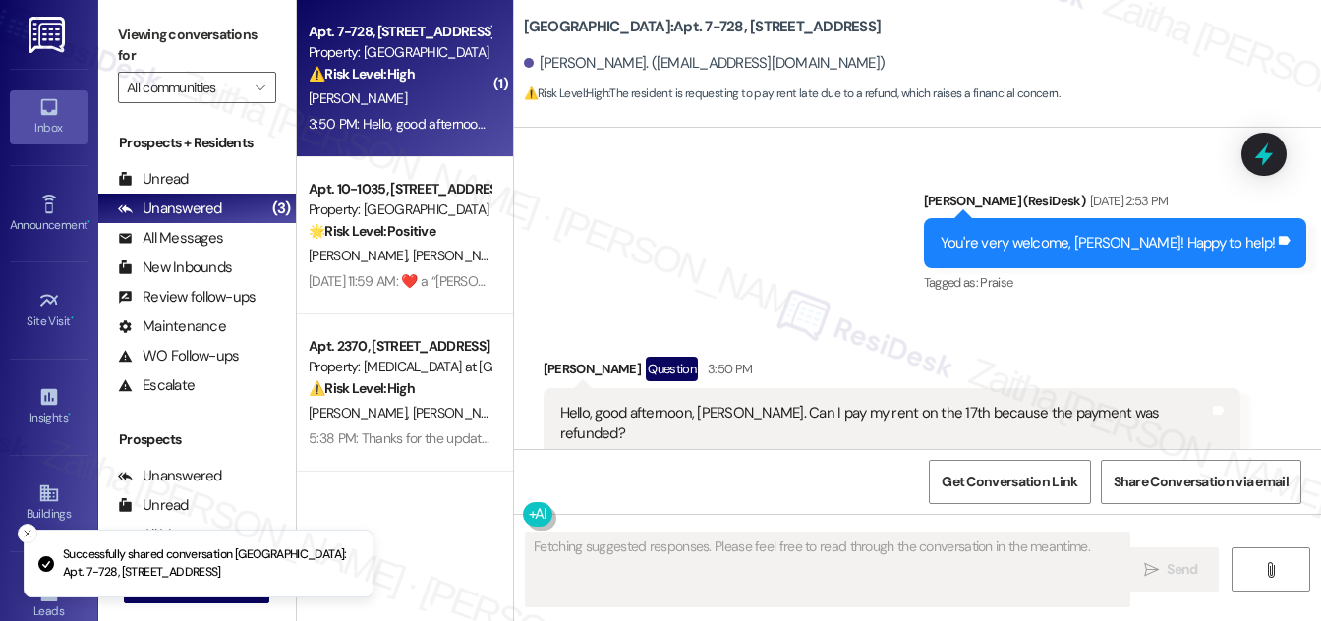
scroll to position [309, 0]
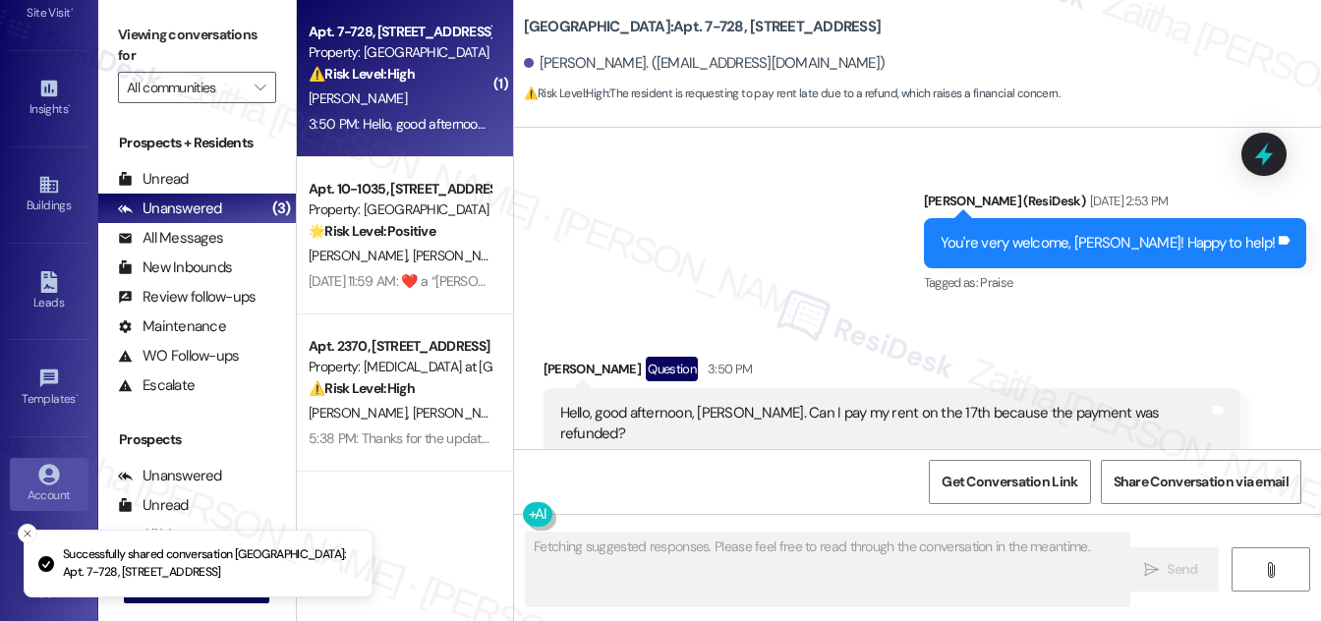
click at [53, 488] on div "Account" at bounding box center [49, 495] width 98 height 20
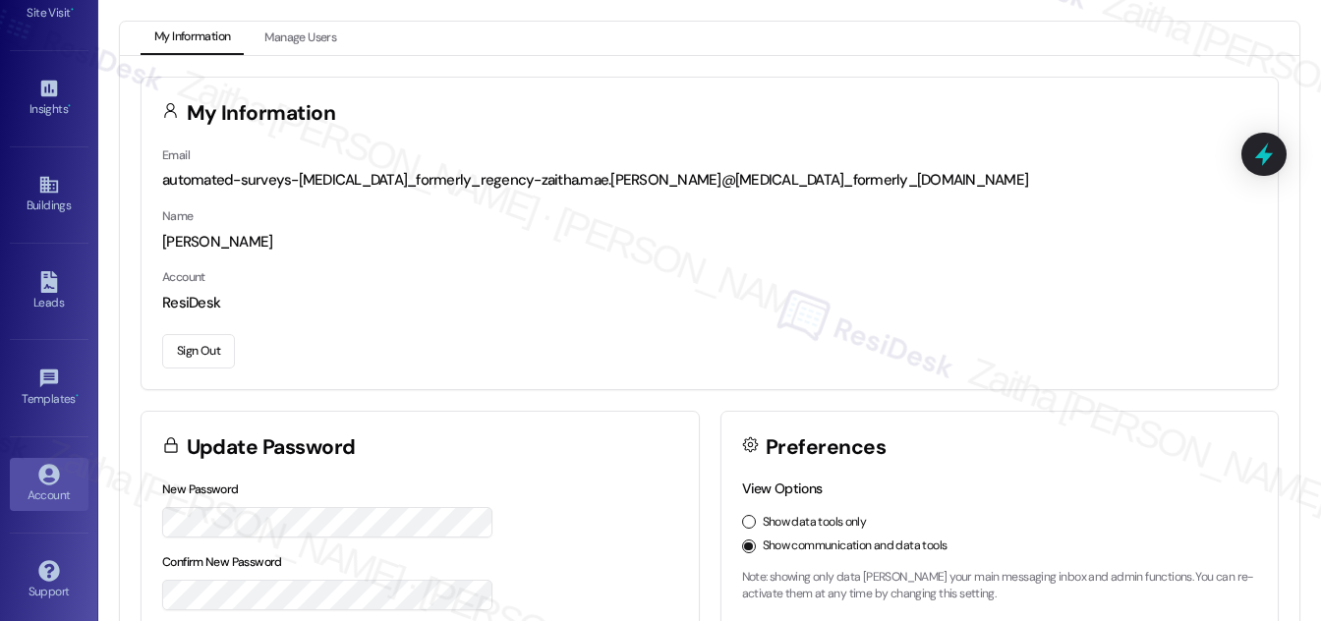
click at [197, 353] on button "Sign Out" at bounding box center [198, 351] width 73 height 34
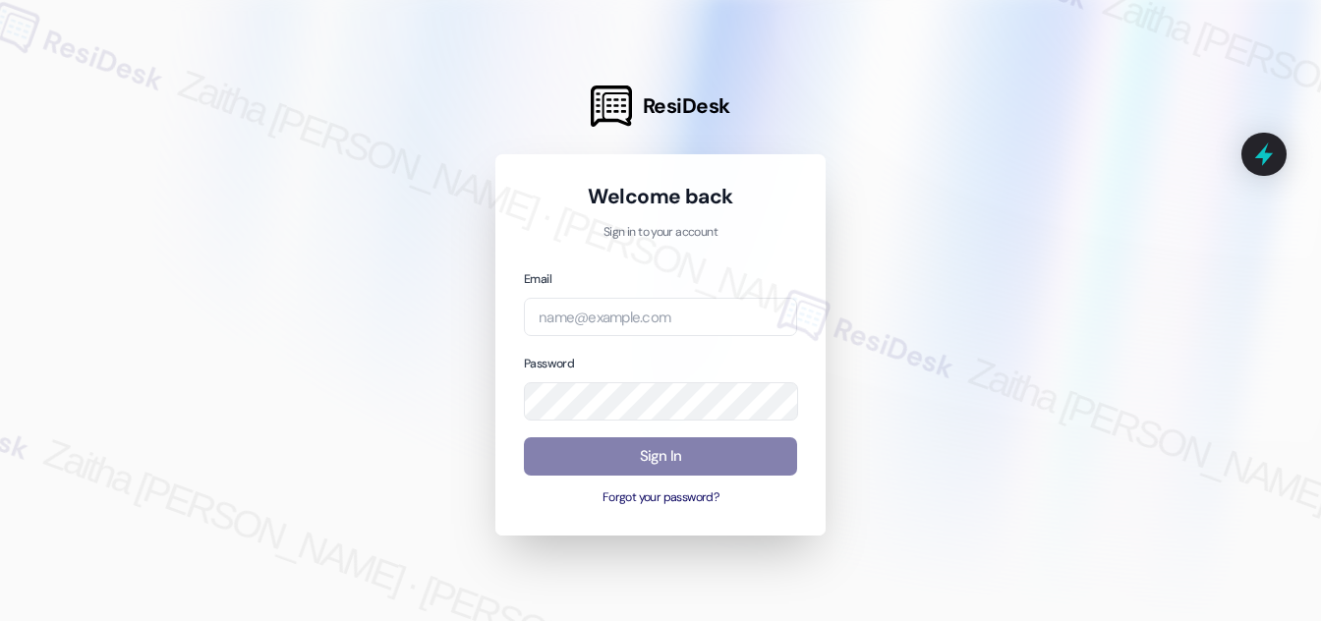
click at [691, 336] on div "Email Password Sign In Forgot your password?" at bounding box center [660, 387] width 273 height 239
click at [687, 324] on input "email" at bounding box center [660, 317] width 273 height 38
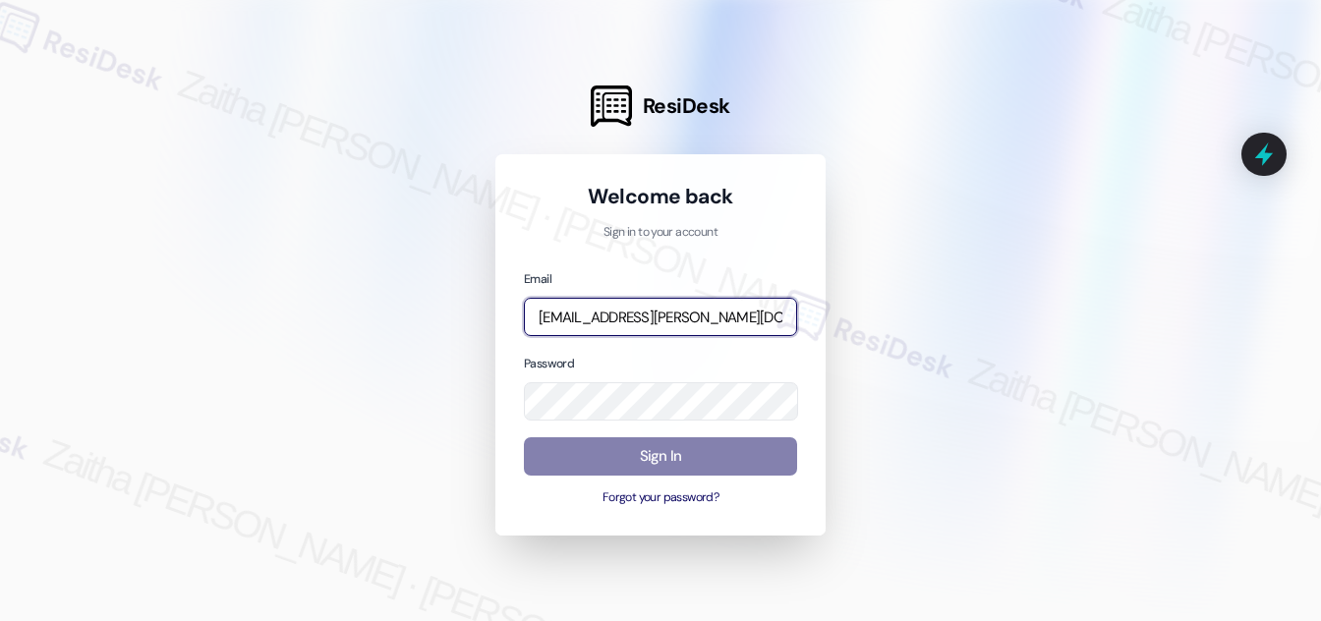
type input "[EMAIL_ADDRESS][PERSON_NAME][DOMAIN_NAME]"
